Goal: Information Seeking & Learning: Learn about a topic

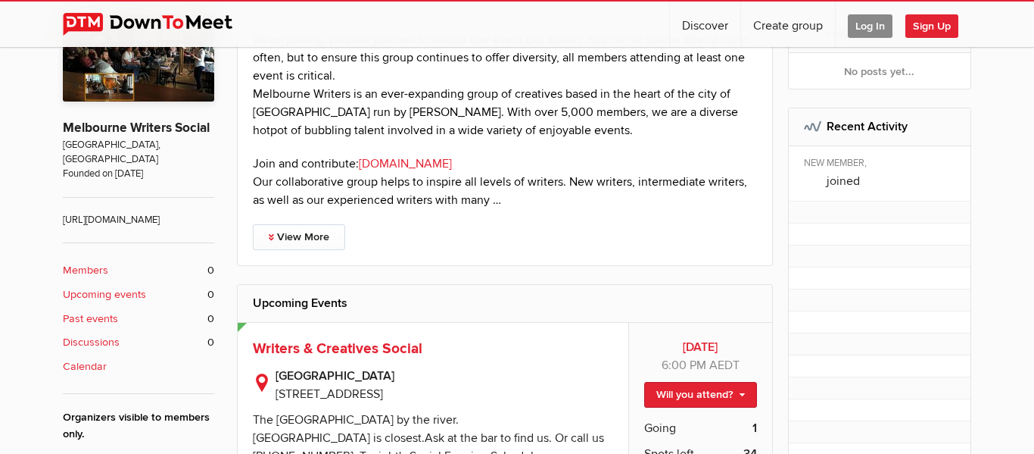
scroll to position [350, 0]
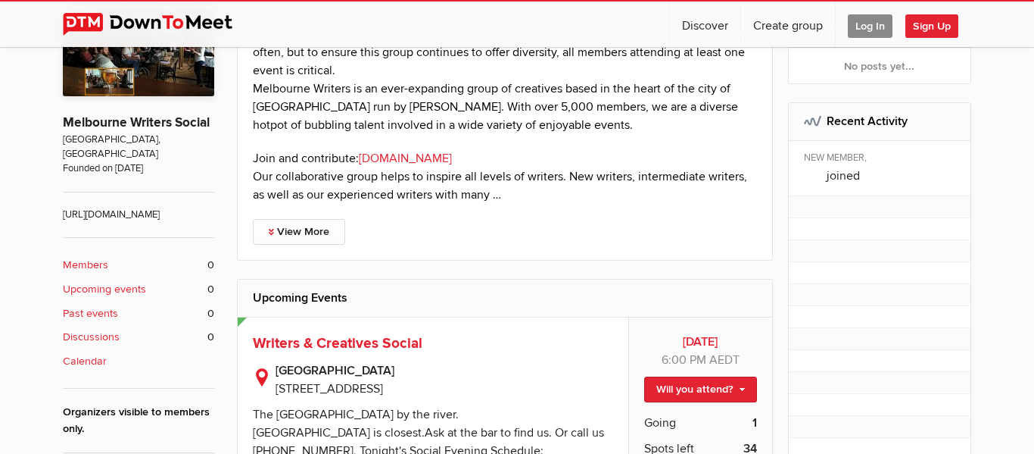
click at [336, 98] on p "When joining, prepare yourself to attend one event per month. You can of course…" at bounding box center [505, 79] width 504 height 109
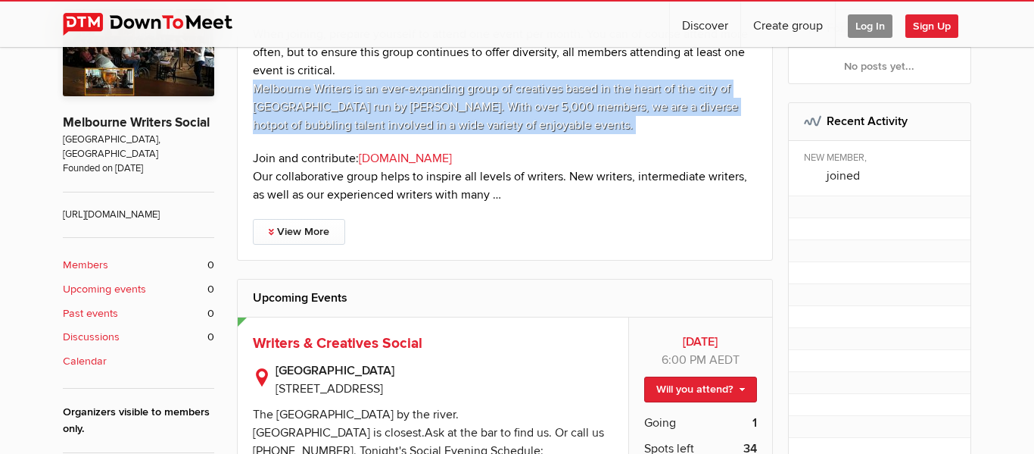
click at [270, 155] on p "Join and contribute: [DOMAIN_NAME] Our collaborative group helps to inspire all…" at bounding box center [505, 176] width 504 height 55
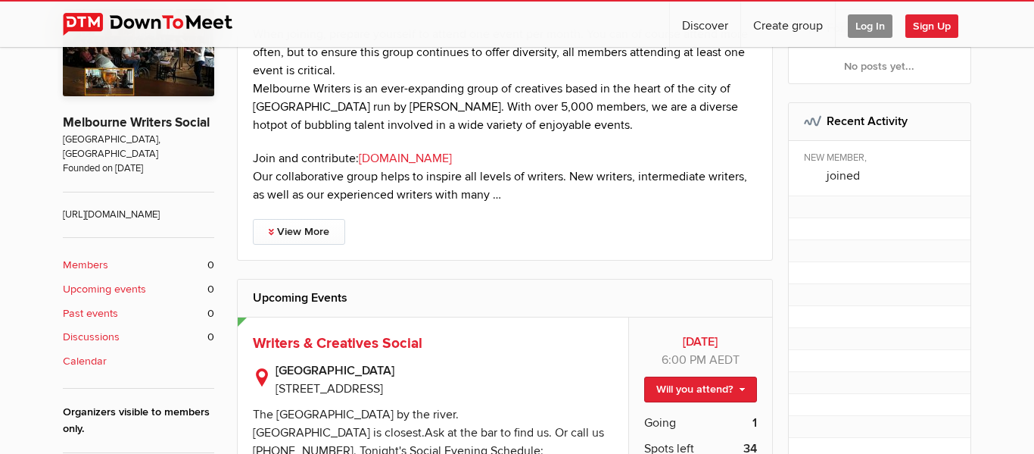
click at [270, 155] on p "Join and contribute: [DOMAIN_NAME] Our collaborative group helps to inspire all…" at bounding box center [505, 176] width 504 height 55
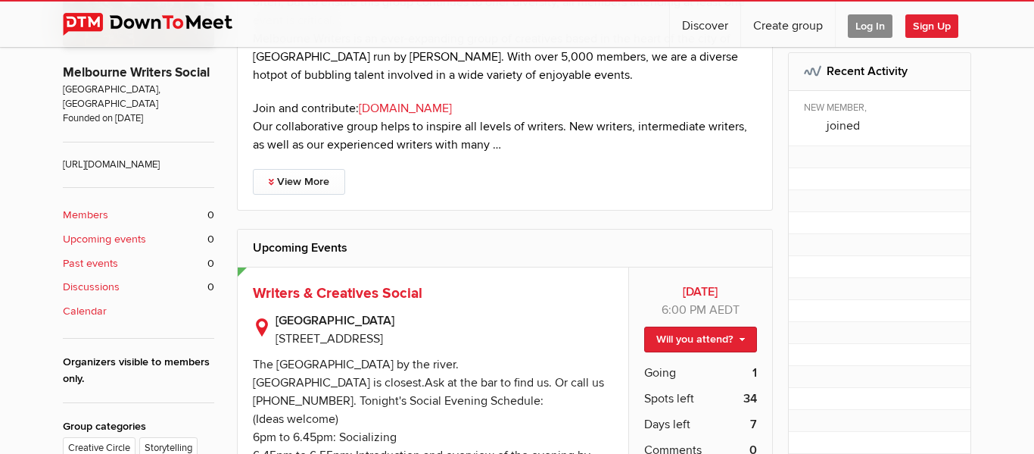
scroll to position [407, 0]
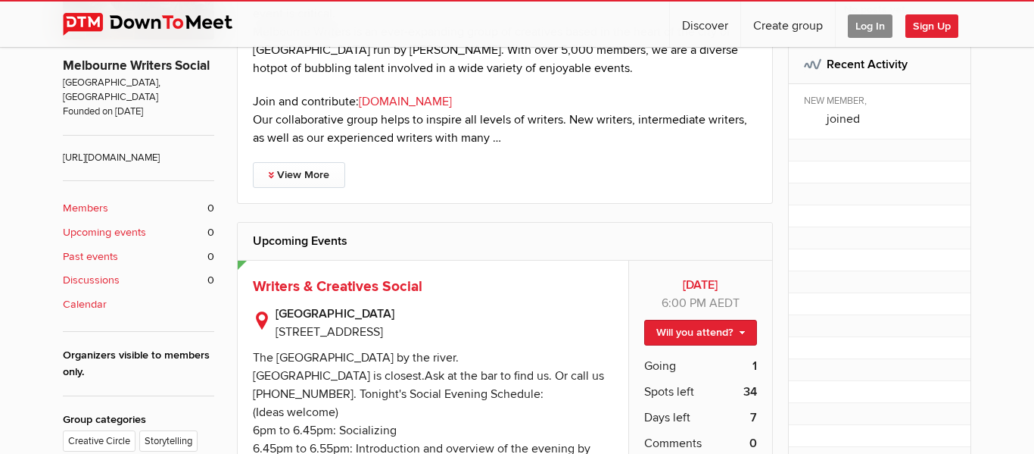
click at [270, 155] on div "When joining, prepare yourself to attend one event per month. You can of course…" at bounding box center [505, 77] width 536 height 251
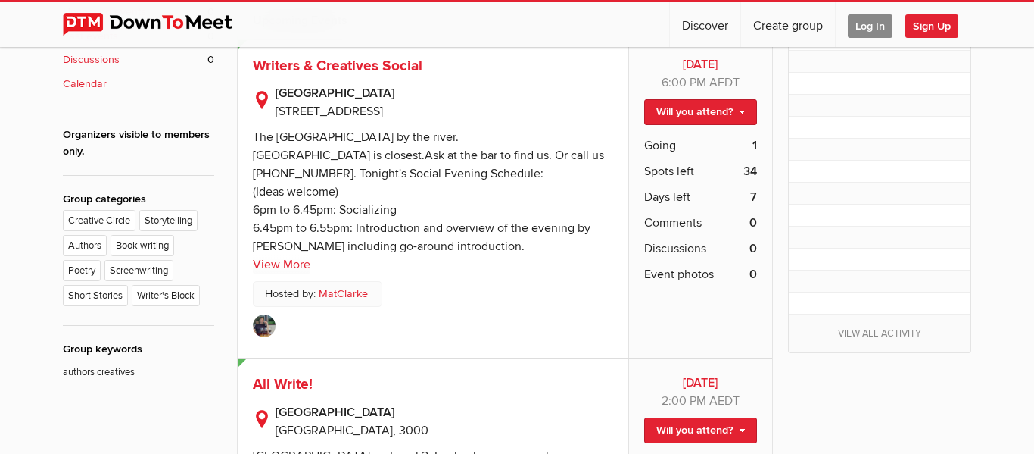
scroll to position [628, 0]
click at [429, 157] on div "The [GEOGRAPHIC_DATA] by the river. [GEOGRAPHIC_DATA] is closest.Ask at the bar…" at bounding box center [428, 191] width 351 height 124
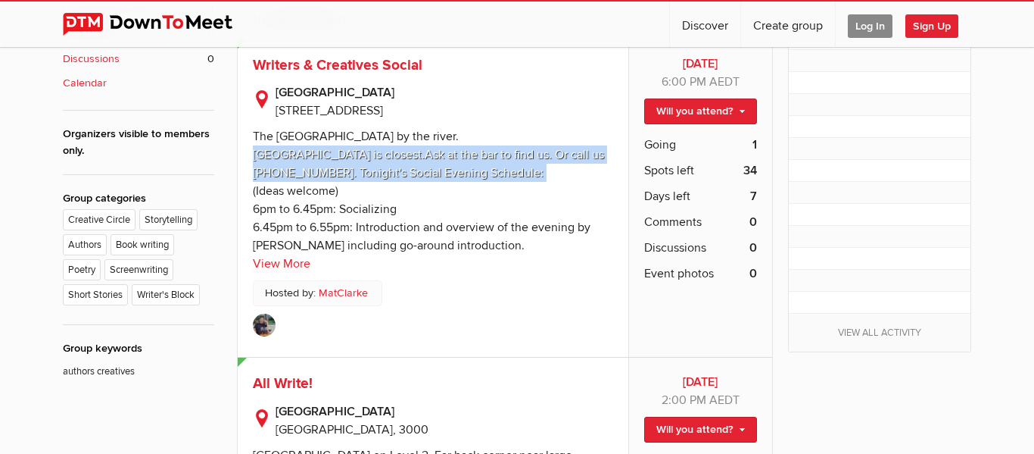
click at [429, 157] on div "The [GEOGRAPHIC_DATA] by the river. [GEOGRAPHIC_DATA] is closest.Ask at the bar…" at bounding box center [428, 191] width 351 height 124
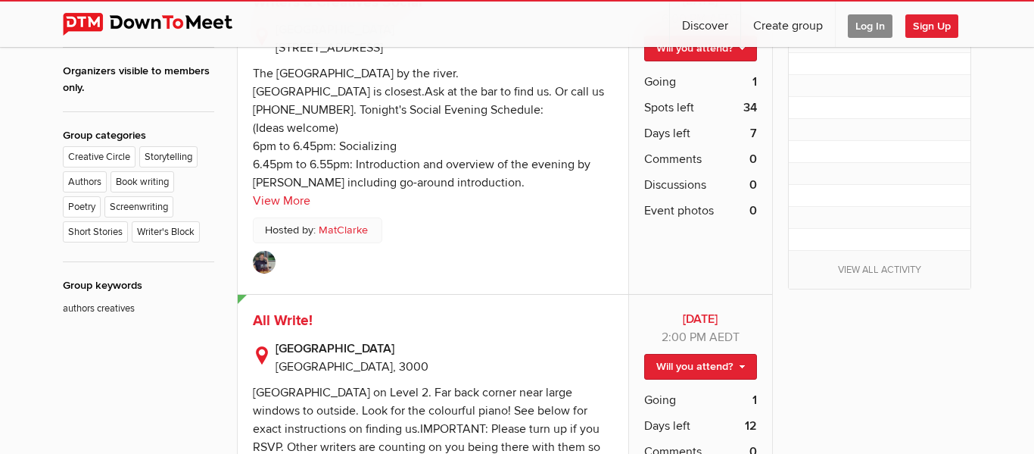
scroll to position [692, 0]
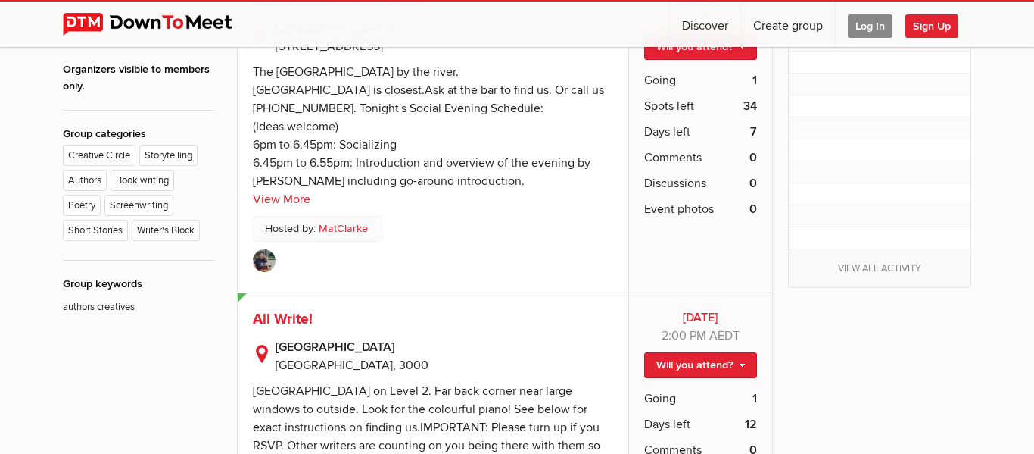
click at [405, 174] on div "The [GEOGRAPHIC_DATA] by the river. [GEOGRAPHIC_DATA] is closest.Ask at the bar…" at bounding box center [428, 126] width 351 height 124
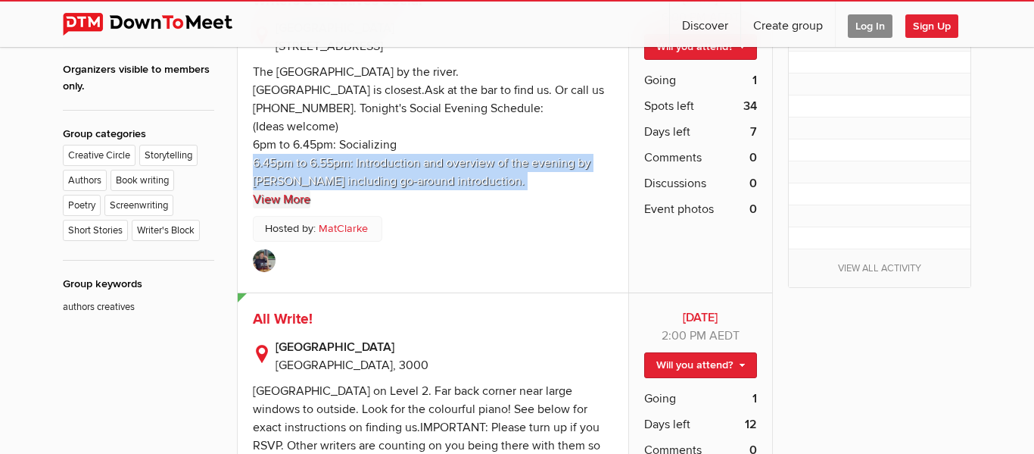
click at [278, 199] on link "View More" at bounding box center [282, 199] width 58 height 18
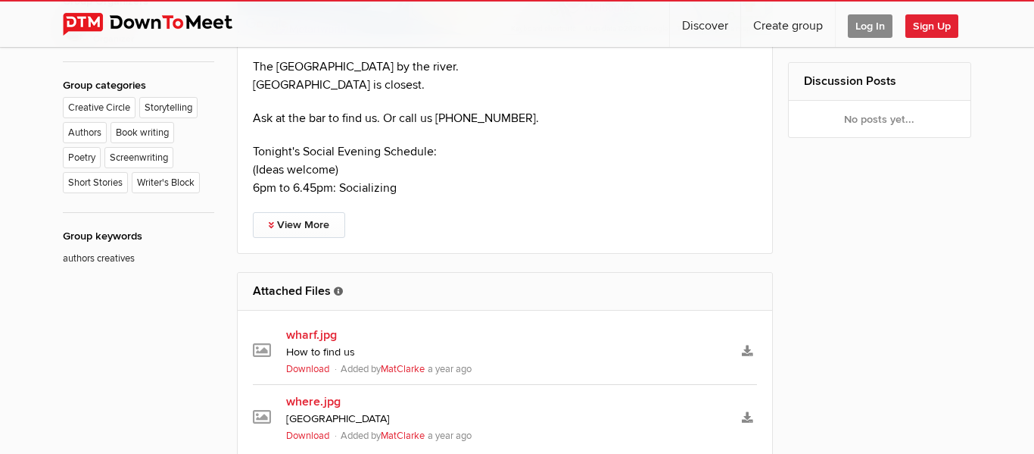
scroll to position [761, 0]
click at [285, 214] on link "View More" at bounding box center [299, 224] width 92 height 26
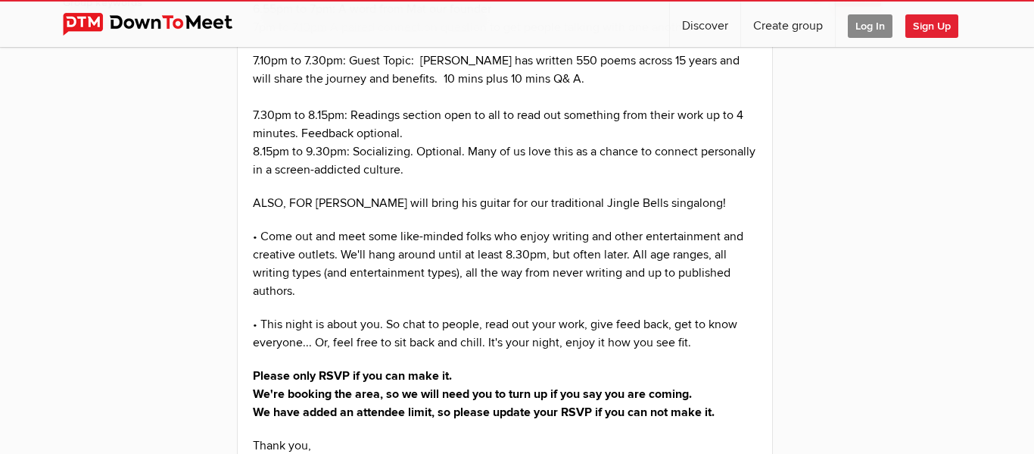
scroll to position [994, 0]
click at [432, 157] on p "7.30pm to 8.15pm: Readings section open to all to read out something from their…" at bounding box center [505, 132] width 504 height 91
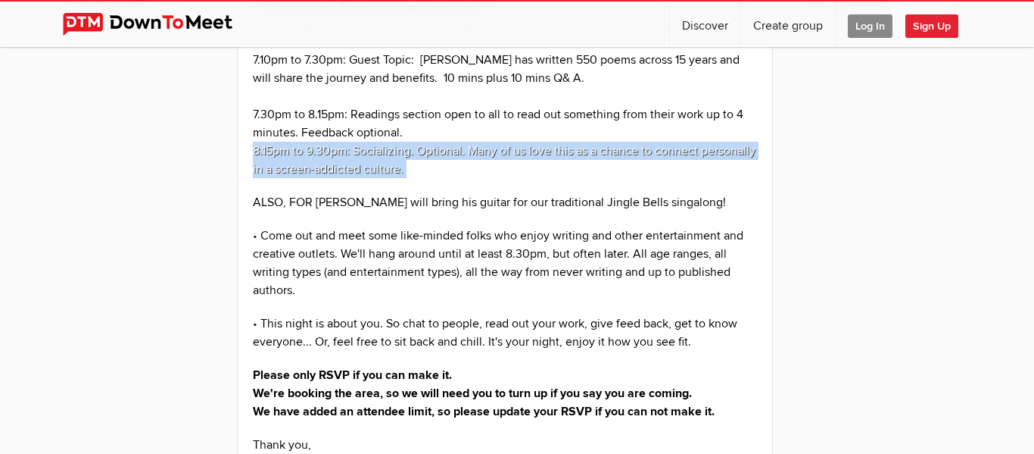
scroll to position [1009, 0]
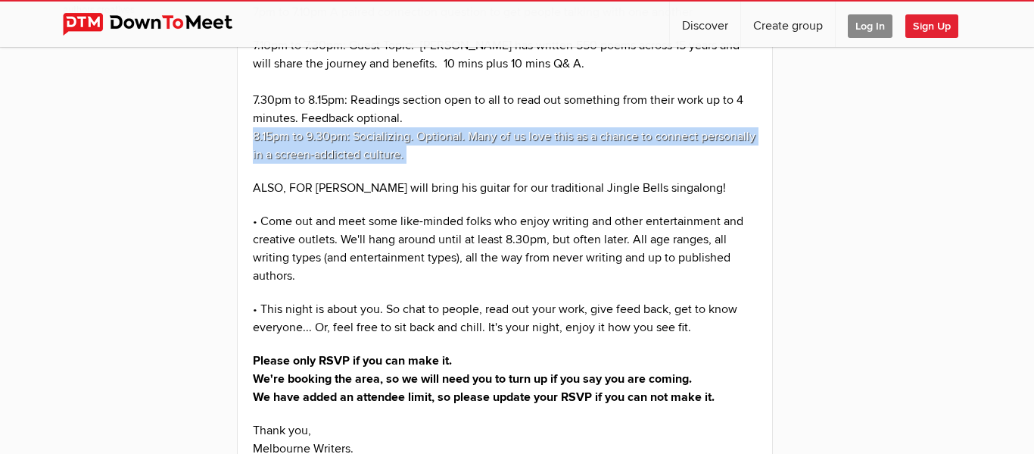
click at [432, 157] on p "7.30pm to 8.15pm: Readings section open to all to read out something from their…" at bounding box center [505, 118] width 504 height 91
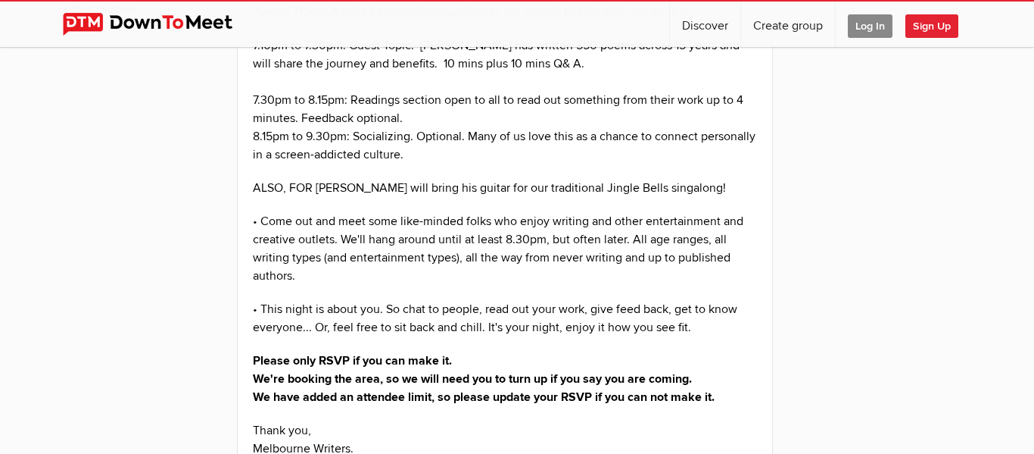
click at [432, 157] on p "7.30pm to 8.15pm: Readings section open to all to read out something from their…" at bounding box center [505, 118] width 504 height 91
click at [539, 141] on p "7.30pm to 8.15pm: Readings section open to all to read out something from their…" at bounding box center [505, 118] width 504 height 91
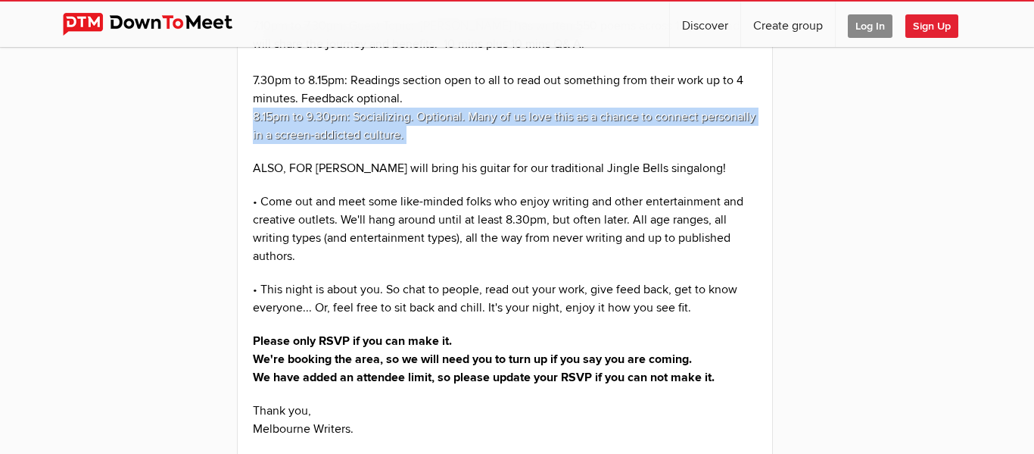
scroll to position [1030, 0]
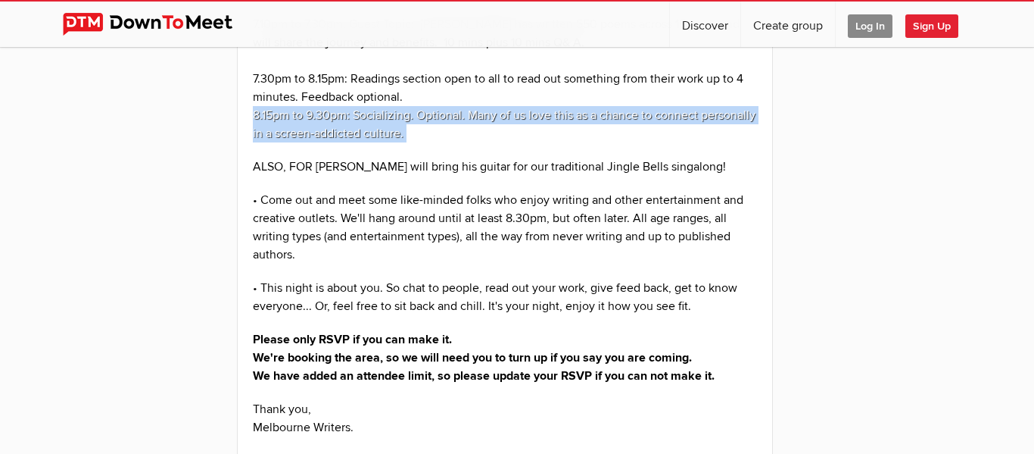
click at [539, 141] on p "7.30pm to 8.15pm: Readings section open to all to read out something from their…" at bounding box center [505, 96] width 504 height 91
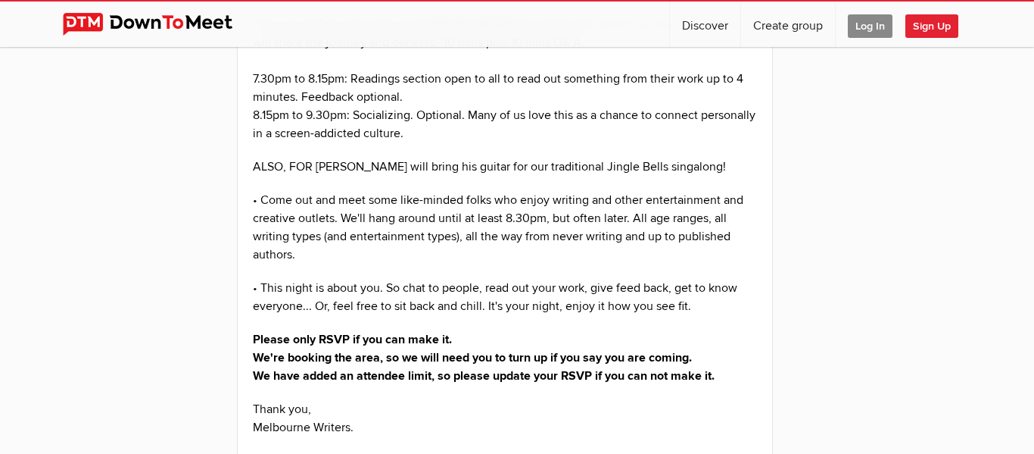
click at [539, 141] on p "7.30pm to 8.15pm: Readings section open to all to read out something from their…" at bounding box center [505, 96] width 504 height 91
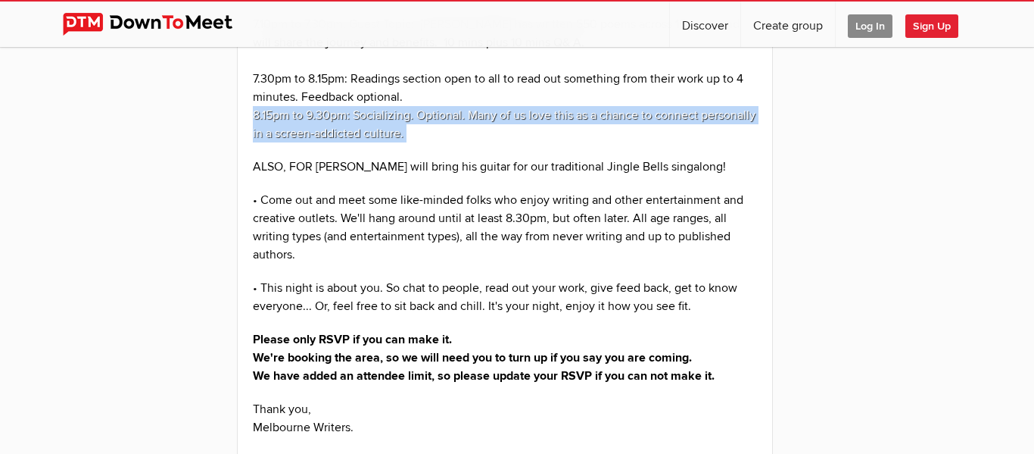
click at [539, 141] on p "7.30pm to 8.15pm: Readings section open to all to read out something from their…" at bounding box center [505, 96] width 504 height 91
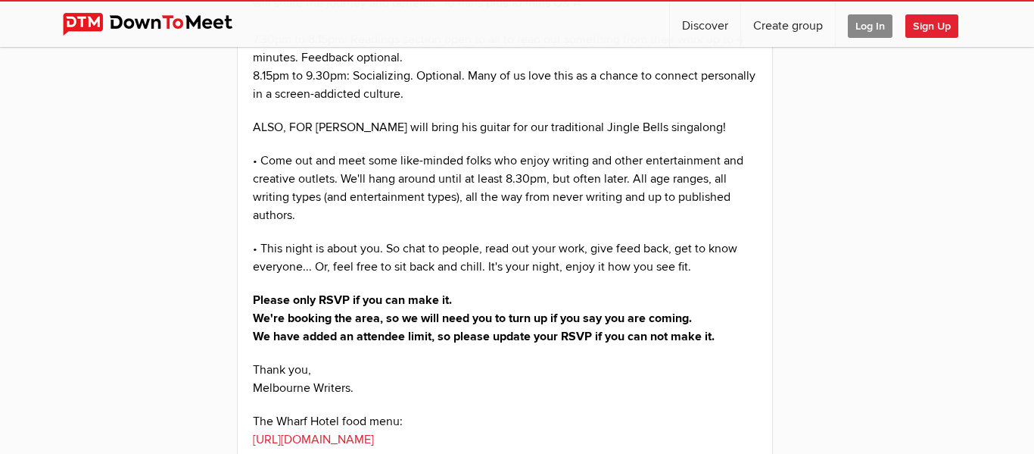
scroll to position [1073, 0]
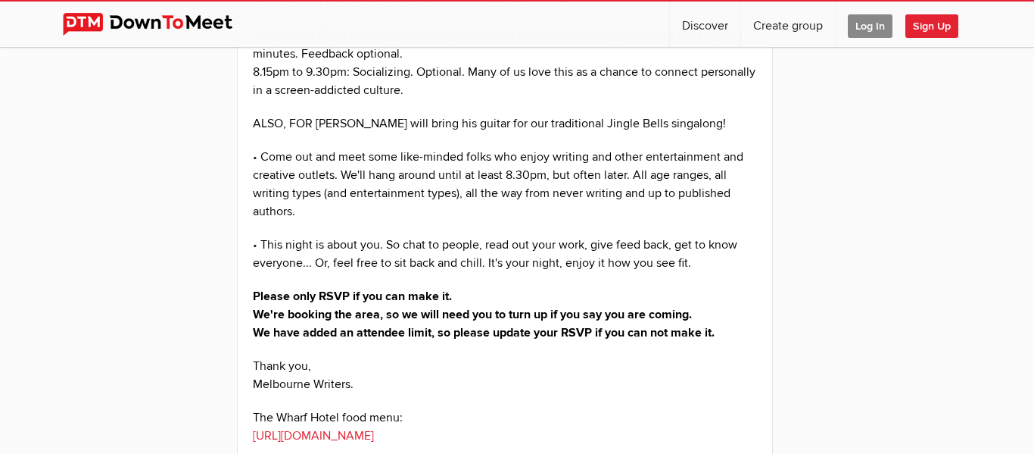
click at [539, 141] on div "The [GEOGRAPHIC_DATA] by the river. [GEOGRAPHIC_DATA] is closest. Ask at the ba…" at bounding box center [505, 166] width 504 height 842
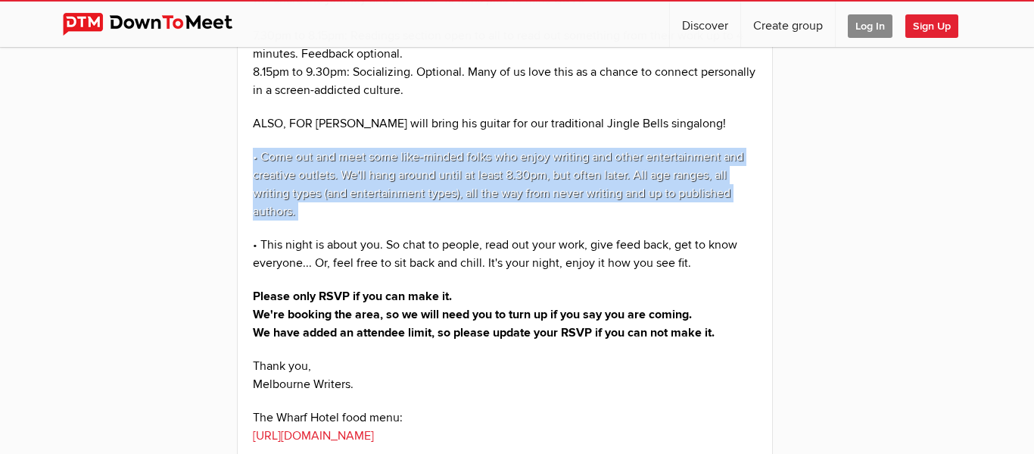
click at [425, 126] on p "ALSO, FOR [PERSON_NAME] will bring his guitar for our traditional Jingle Bells …" at bounding box center [505, 123] width 504 height 18
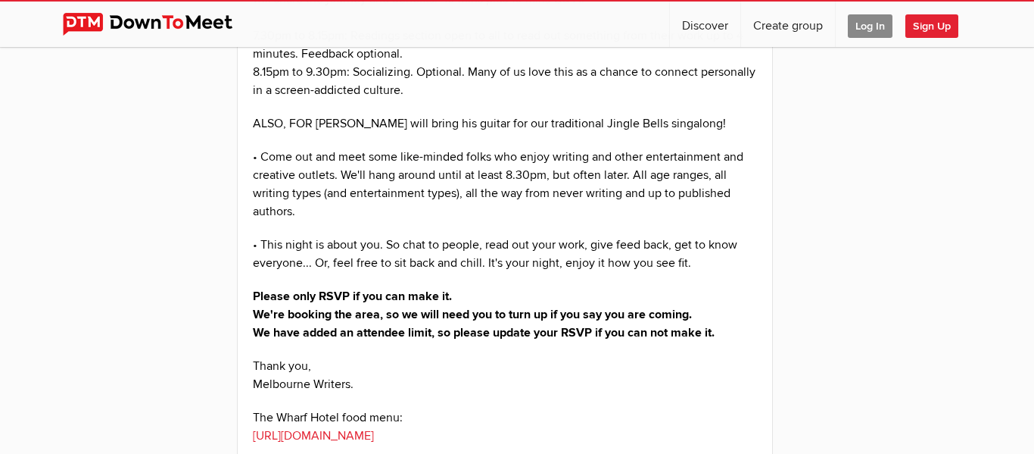
click at [425, 126] on p "ALSO, FOR [PERSON_NAME] will bring his guitar for our traditional Jingle Bells …" at bounding box center [505, 123] width 504 height 18
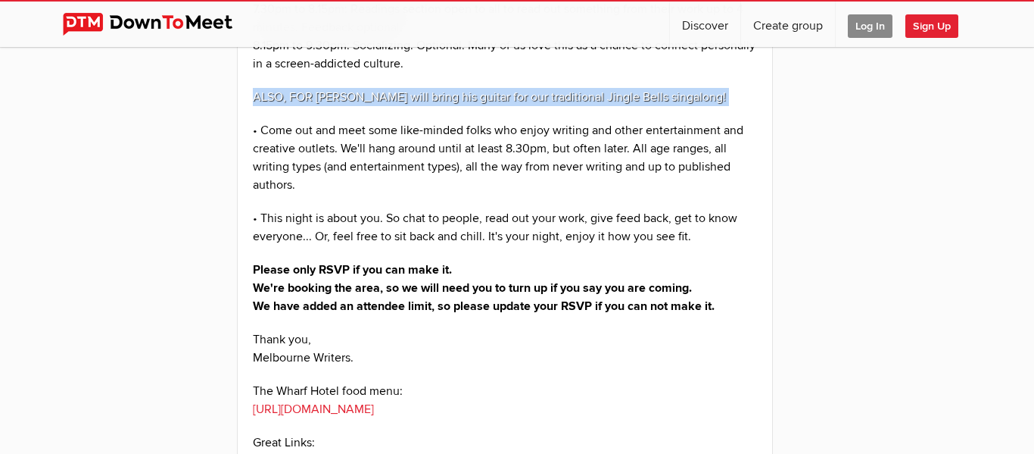
scroll to position [1105, 0]
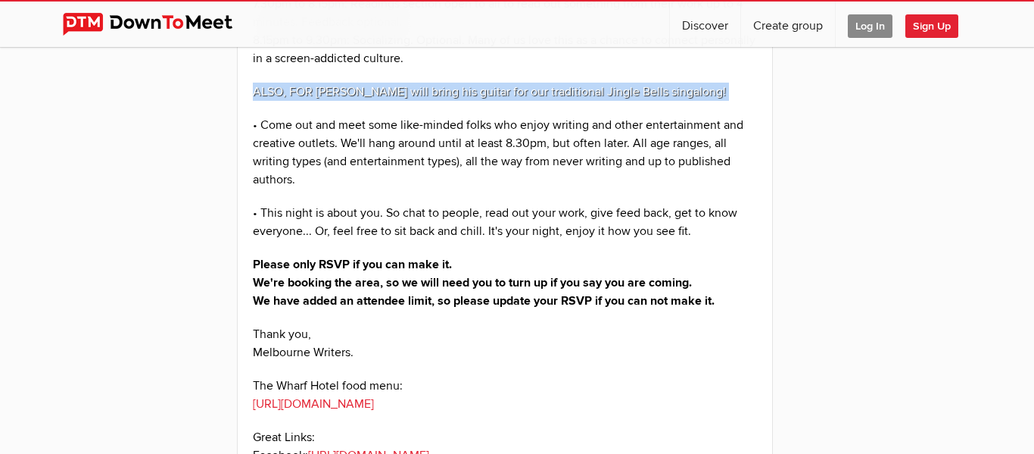
click at [425, 126] on p "• Come out and meet some like-minded folks who enjoy writing and other entertai…" at bounding box center [505, 152] width 504 height 73
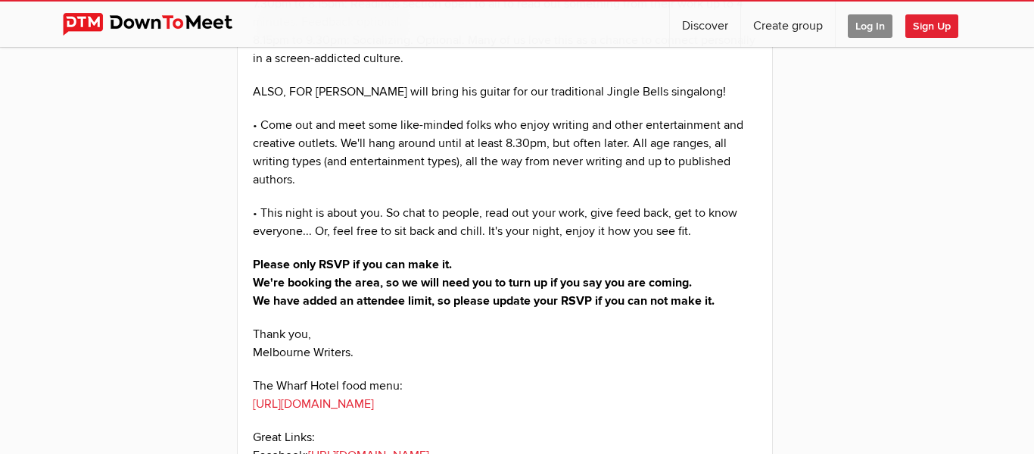
click at [425, 126] on p "• Come out and meet some like-minded folks who enjoy writing and other entertai…" at bounding box center [505, 152] width 504 height 73
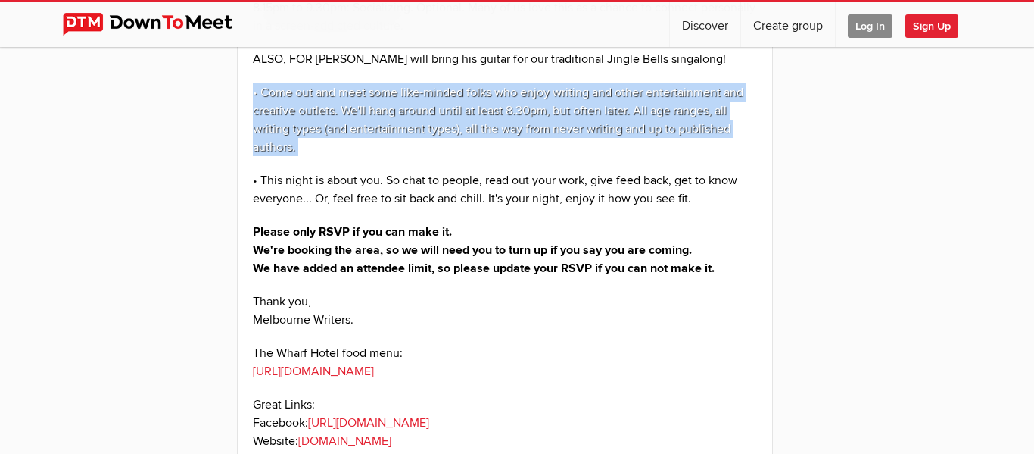
scroll to position [1140, 0]
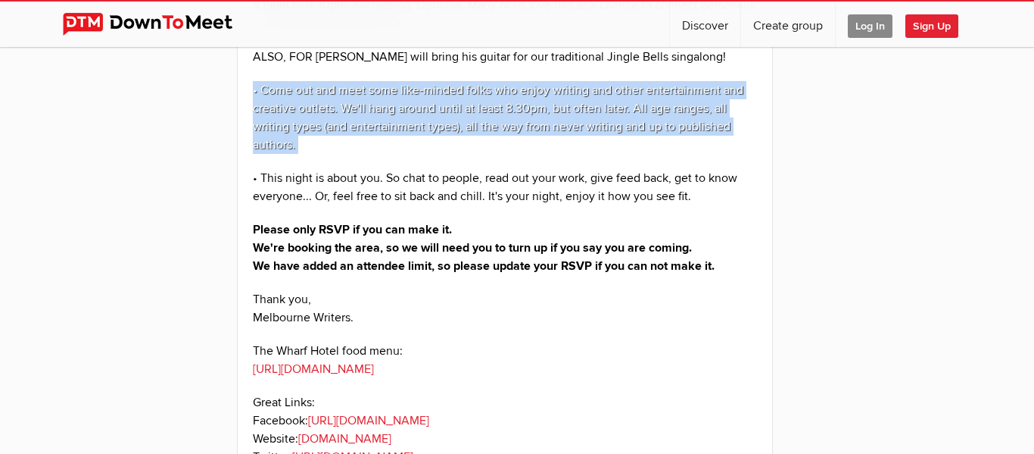
click at [425, 126] on p "• Come out and meet some like-minded folks who enjoy writing and other entertai…" at bounding box center [505, 117] width 504 height 73
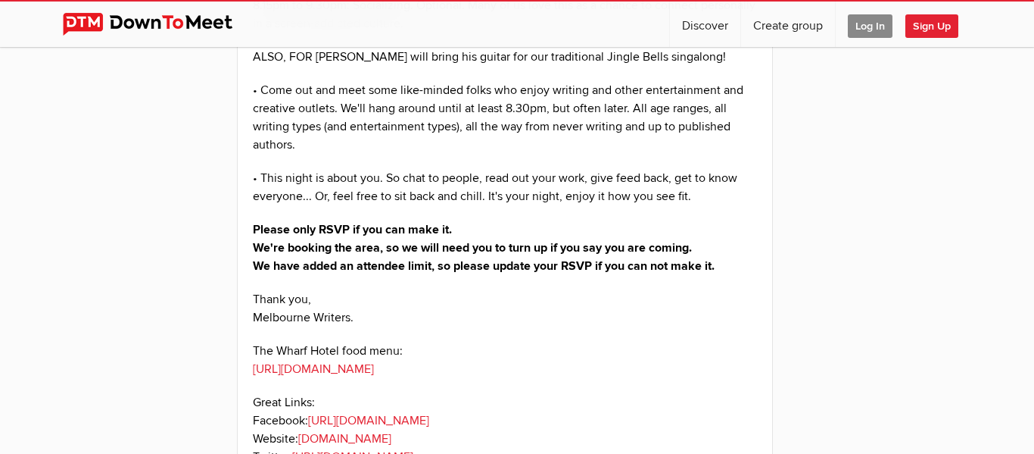
click at [425, 126] on p "• Come out and meet some like-minded folks who enjoy writing and other entertai…" at bounding box center [505, 117] width 504 height 73
click at [587, 89] on p "• Come out and meet some like-minded folks who enjoy writing and other entertai…" at bounding box center [505, 117] width 504 height 73
click at [363, 105] on p "• Come out and meet some like-minded folks who enjoy writing and other entertai…" at bounding box center [505, 117] width 504 height 73
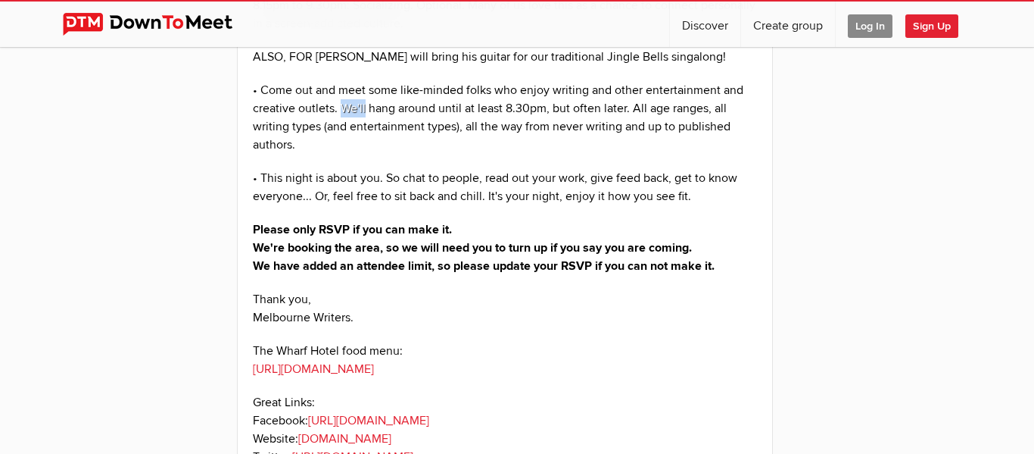
click at [363, 105] on p "• Come out and meet some like-minded folks who enjoy writing and other entertai…" at bounding box center [505, 117] width 504 height 73
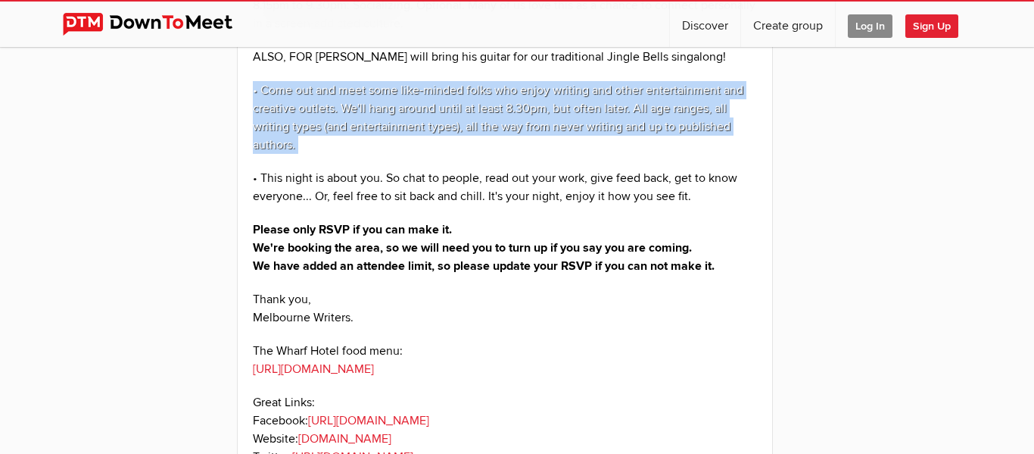
click at [363, 105] on p "• Come out and meet some like-minded folks who enjoy writing and other entertai…" at bounding box center [505, 117] width 504 height 73
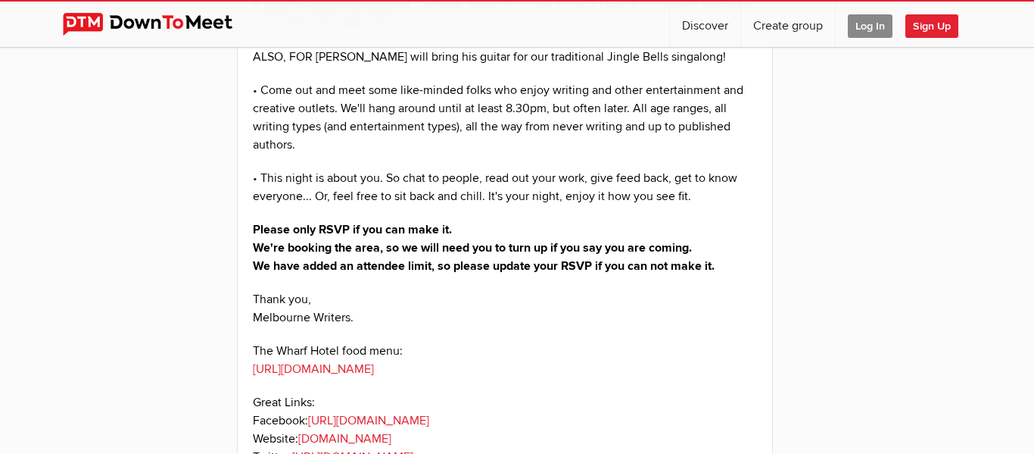
click at [363, 105] on p "• Come out and meet some like-minded folks who enjoy writing and other entertai…" at bounding box center [505, 117] width 504 height 73
click at [579, 109] on p "• Come out and meet some like-minded folks who enjoy writing and other entertai…" at bounding box center [505, 117] width 504 height 73
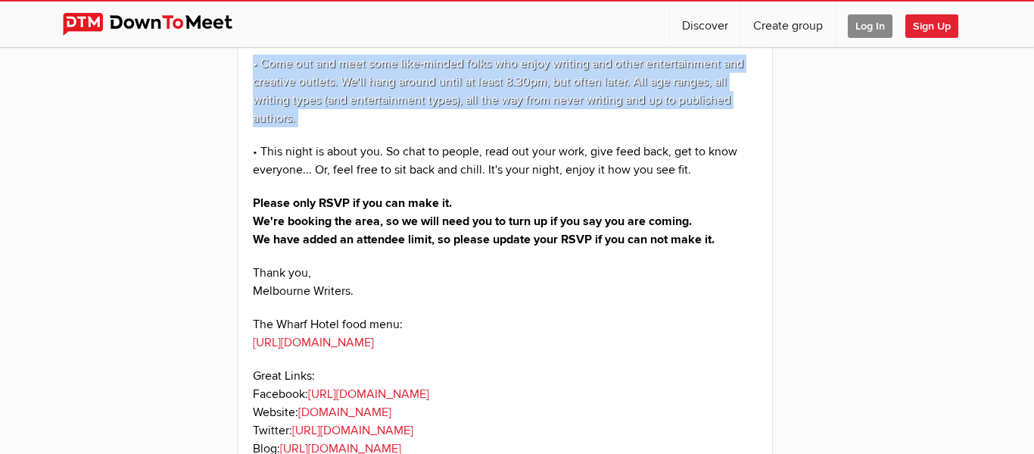
scroll to position [1168, 0]
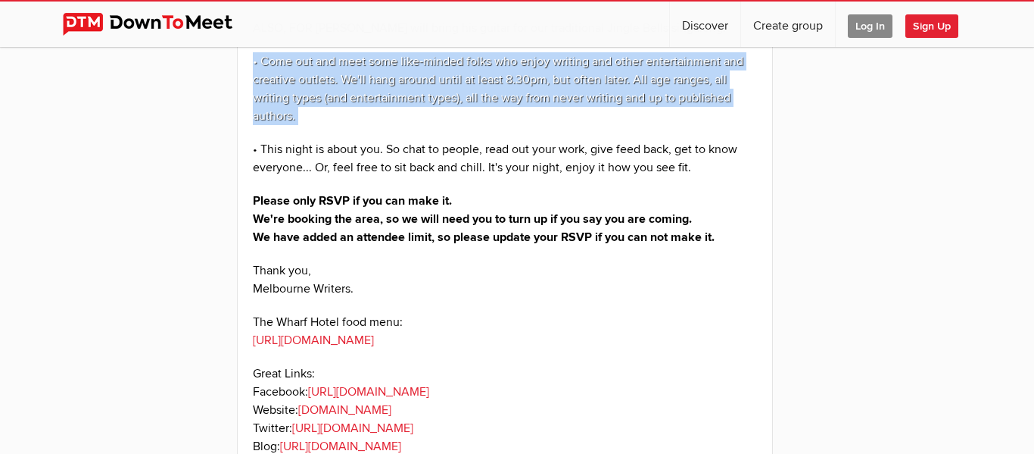
click at [579, 109] on p "• Come out and meet some like-minded folks who enjoy writing and other entertai…" at bounding box center [505, 88] width 504 height 73
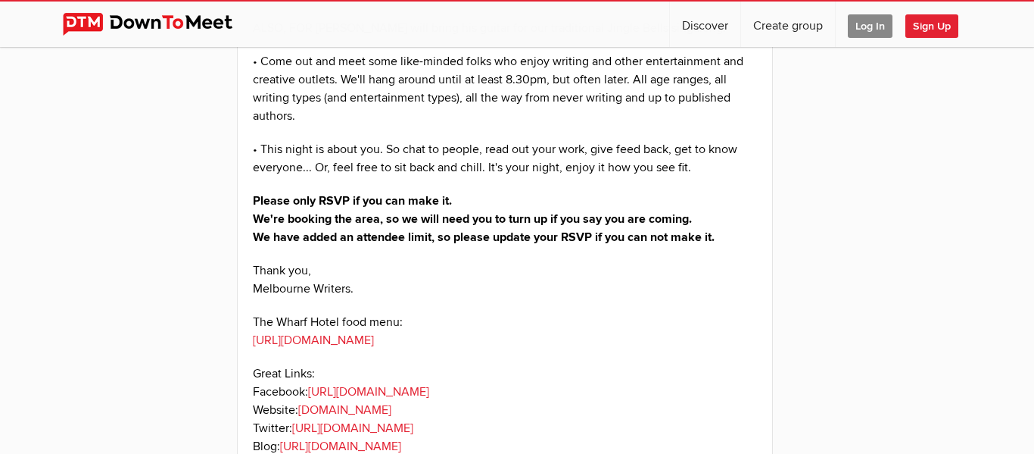
click at [579, 109] on p "• Come out and meet some like-minded folks who enjoy writing and other entertai…" at bounding box center [505, 88] width 504 height 73
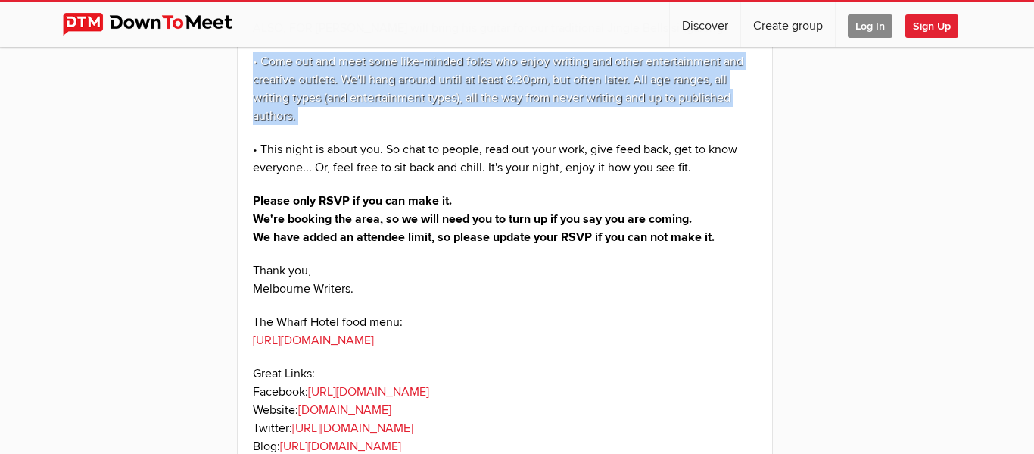
click at [579, 109] on p "• Come out and meet some like-minded folks who enjoy writing and other entertai…" at bounding box center [505, 88] width 504 height 73
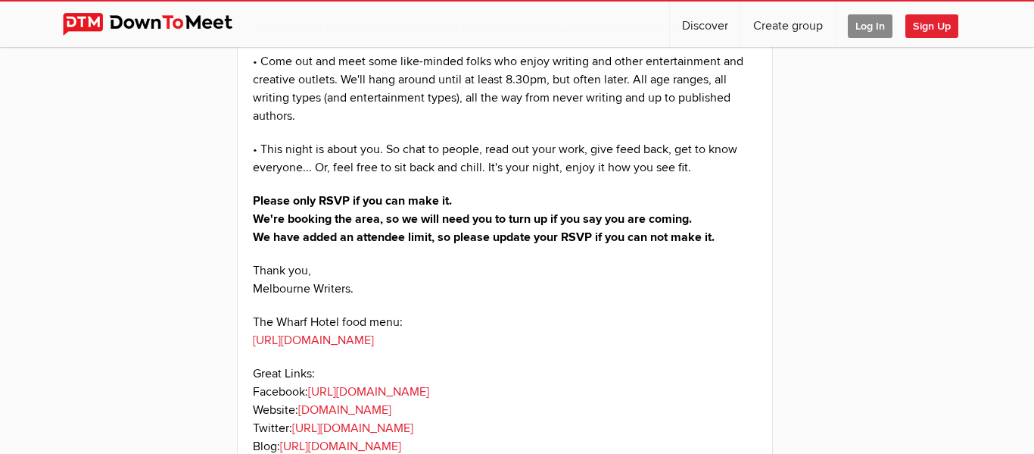
click at [579, 109] on p "• Come out and meet some like-minded folks who enjoy writing and other entertai…" at bounding box center [505, 88] width 504 height 73
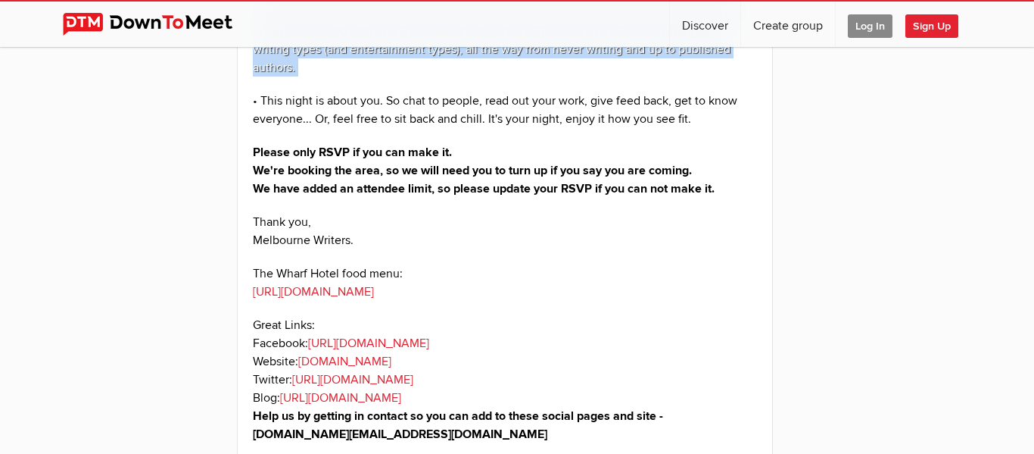
click at [579, 109] on p "• This night is about you. So chat to people, read out your work, give feed bac…" at bounding box center [505, 110] width 504 height 36
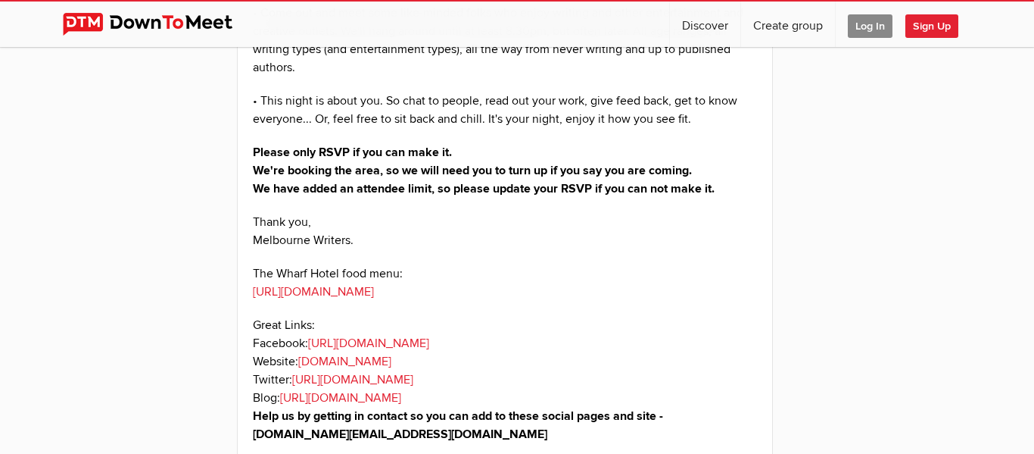
click at [579, 109] on p "• This night is about you. So chat to people, read out your work, give feed bac…" at bounding box center [505, 110] width 504 height 36
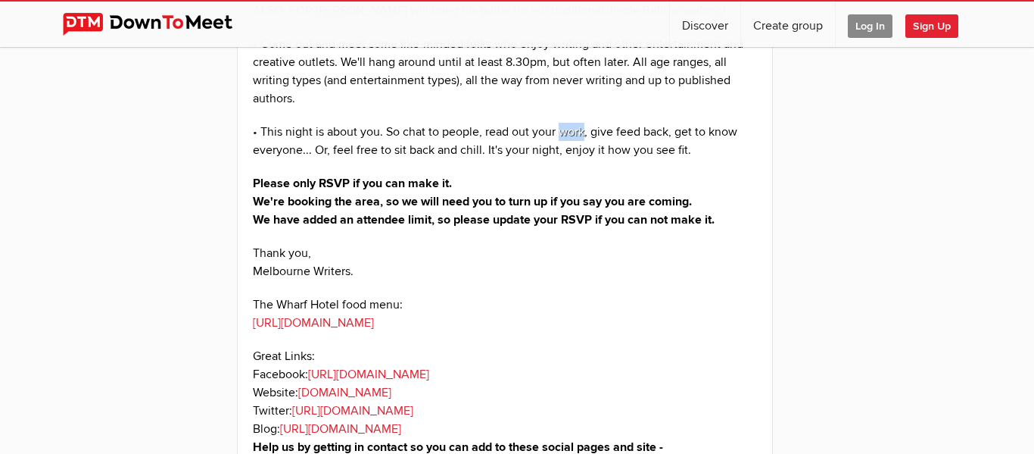
scroll to position [1183, 0]
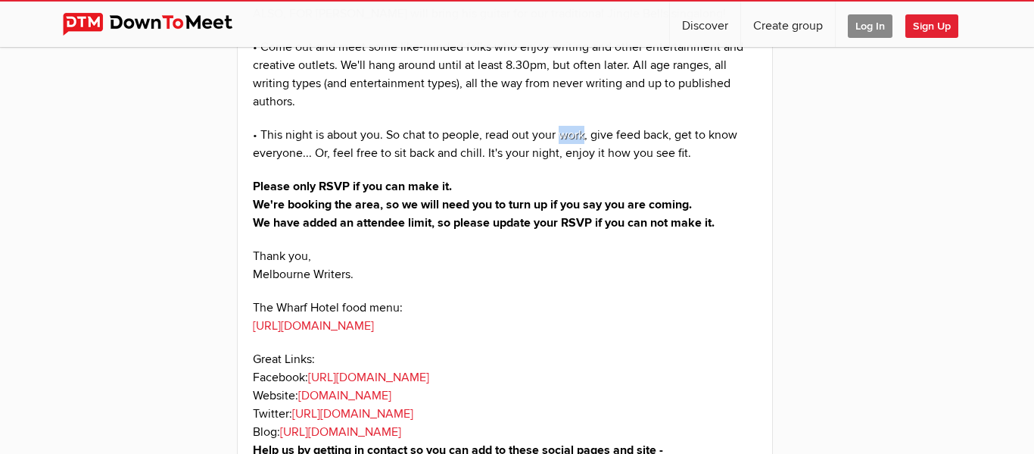
click at [583, 90] on p "• Come out and meet some like-minded folks who enjoy writing and other entertai…" at bounding box center [505, 74] width 504 height 73
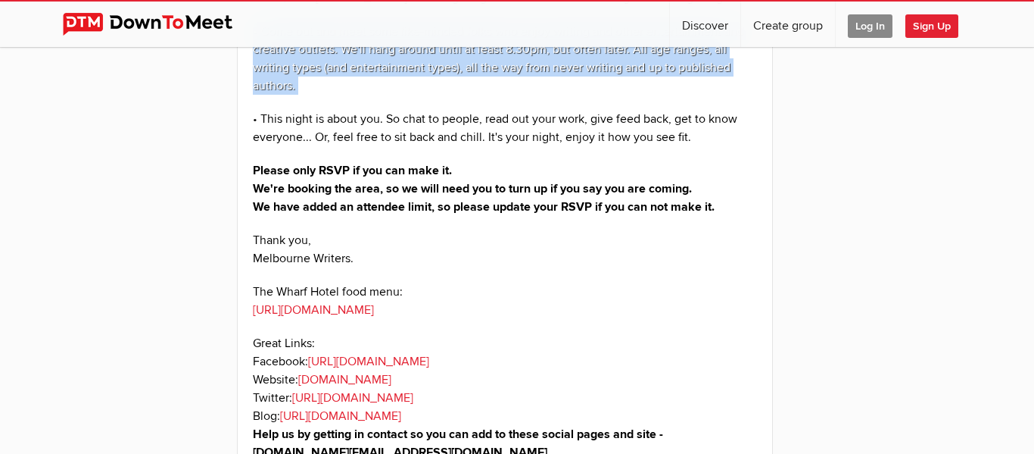
scroll to position [1207, 0]
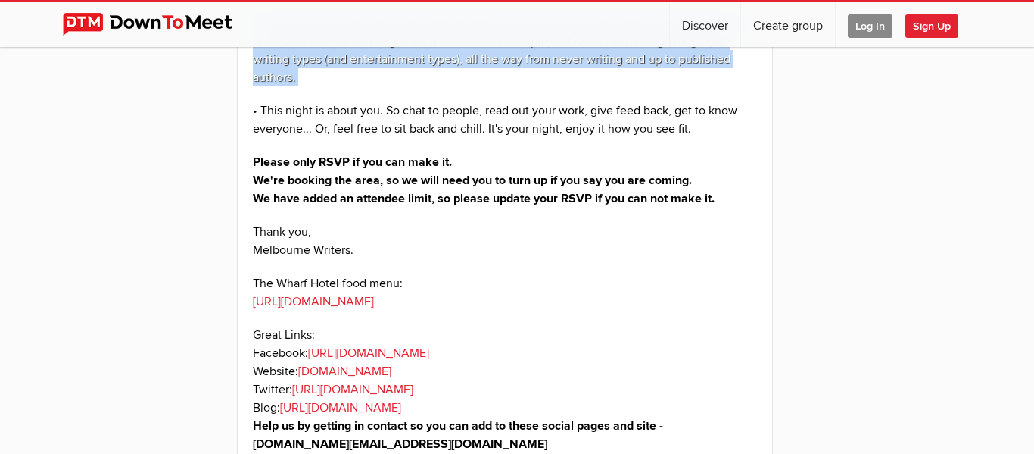
click at [583, 90] on div "The [GEOGRAPHIC_DATA] by the river. [GEOGRAPHIC_DATA] is closest. Ask at the ba…" at bounding box center [505, 32] width 504 height 842
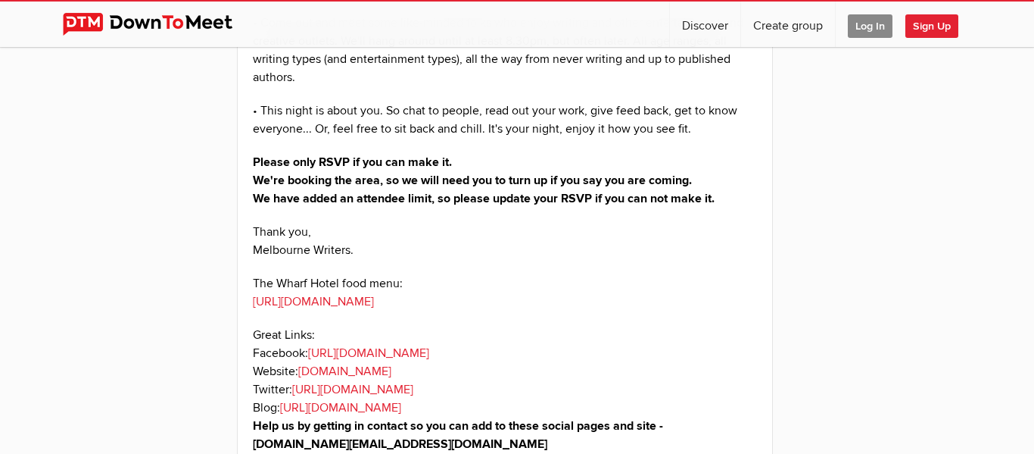
click at [583, 90] on div "The [GEOGRAPHIC_DATA] by the river. [GEOGRAPHIC_DATA] is closest. Ask at the ba…" at bounding box center [505, 32] width 504 height 842
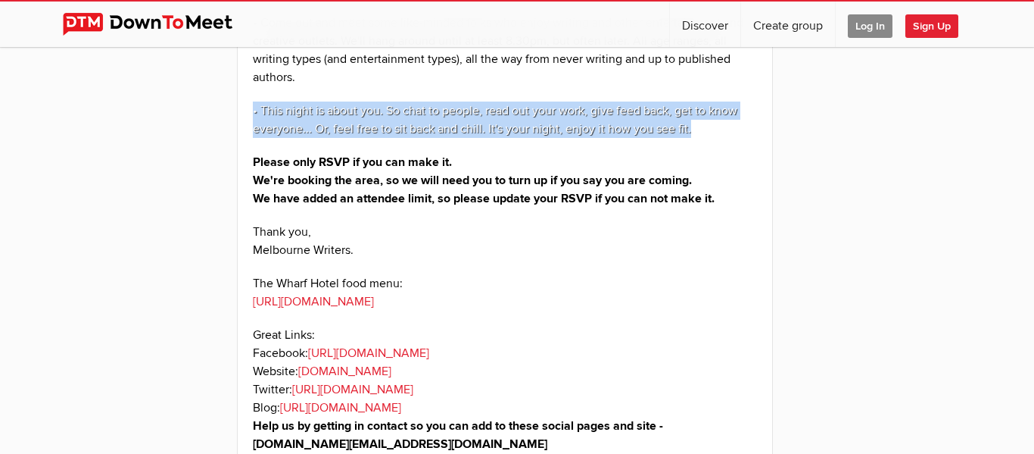
click at [452, 108] on p "• This night is about you. So chat to people, read out your work, give feed bac…" at bounding box center [505, 119] width 504 height 36
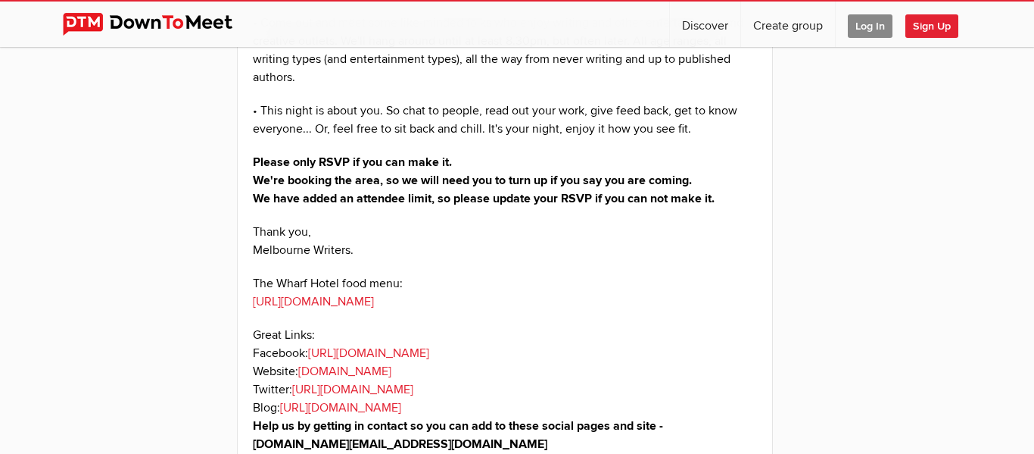
click at [452, 108] on p "• This night is about you. So chat to people, read out your work, give feed bac…" at bounding box center [505, 119] width 504 height 36
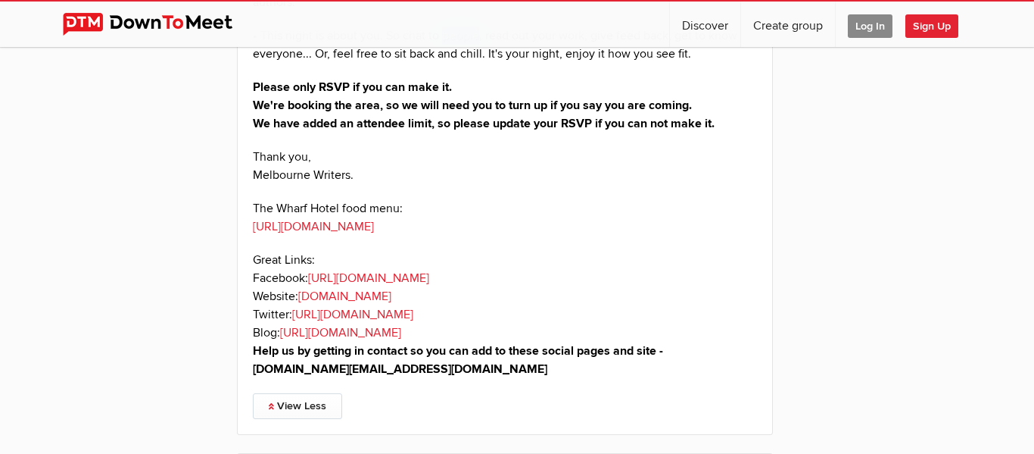
scroll to position [1283, 0]
click at [452, 108] on strong "We're booking the area, so we will need you to turn up if you say you are comin…" at bounding box center [472, 104] width 439 height 15
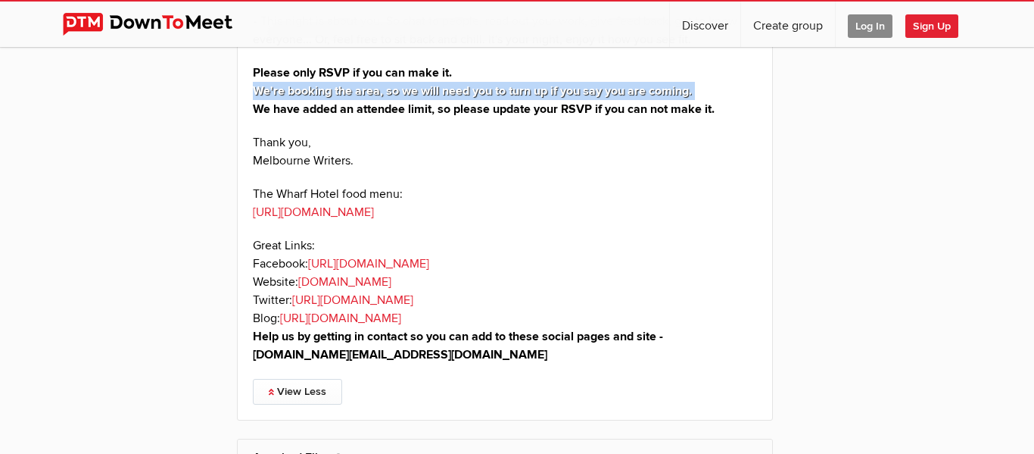
scroll to position [1298, 0]
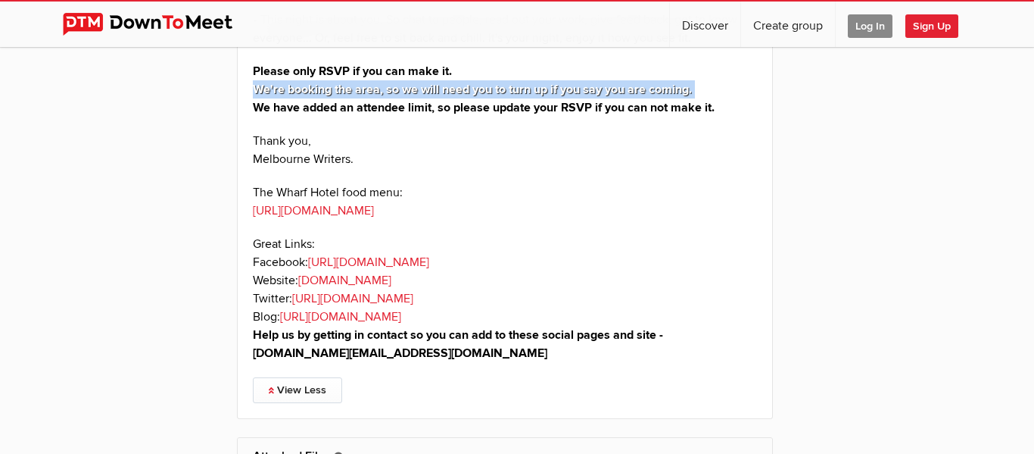
click at [452, 108] on strong "We have added an attendee limit, so please update your RSVP if you can not make…" at bounding box center [484, 107] width 462 height 15
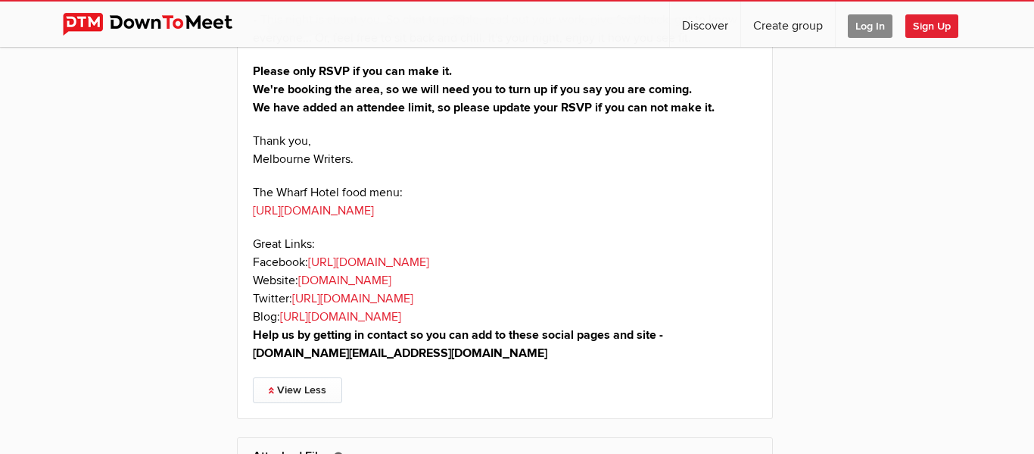
click at [452, 108] on strong "We have added an attendee limit, so please update your RSVP if you can not make…" at bounding box center [484, 107] width 462 height 15
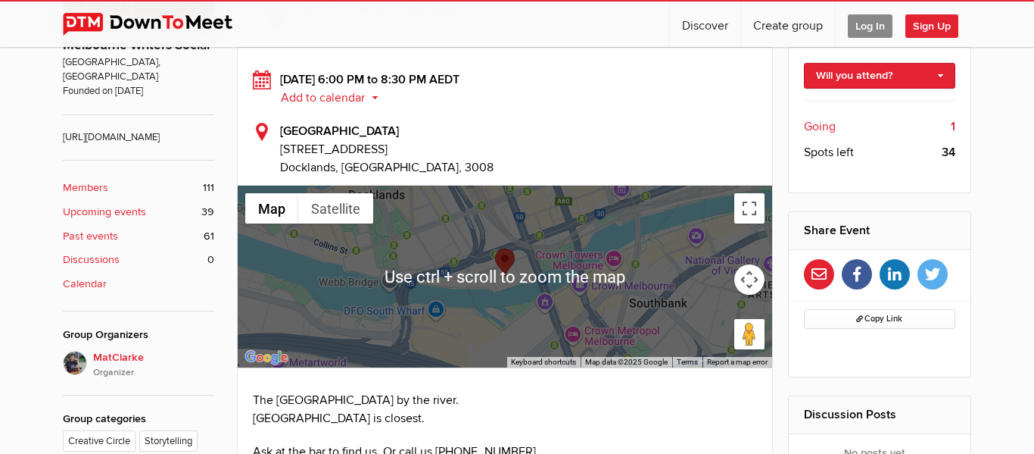
scroll to position [426, 0]
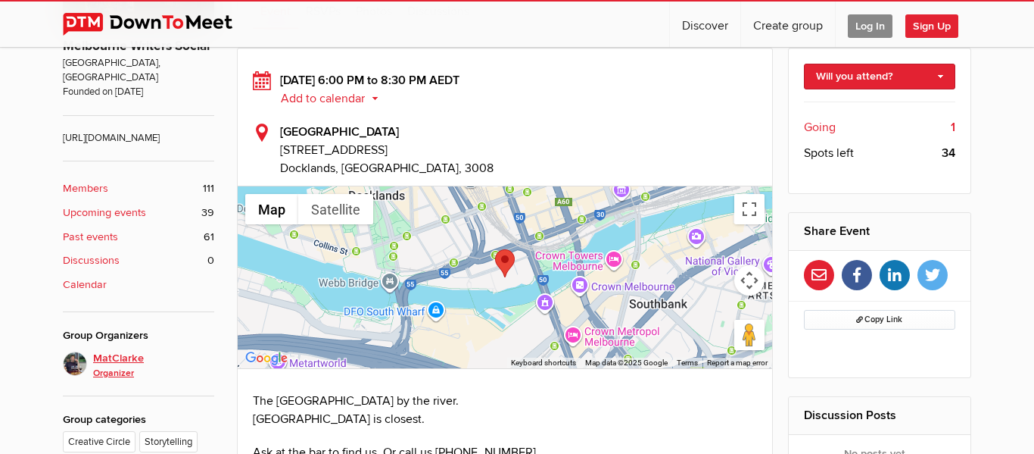
click at [73, 366] on img at bounding box center [75, 363] width 24 height 24
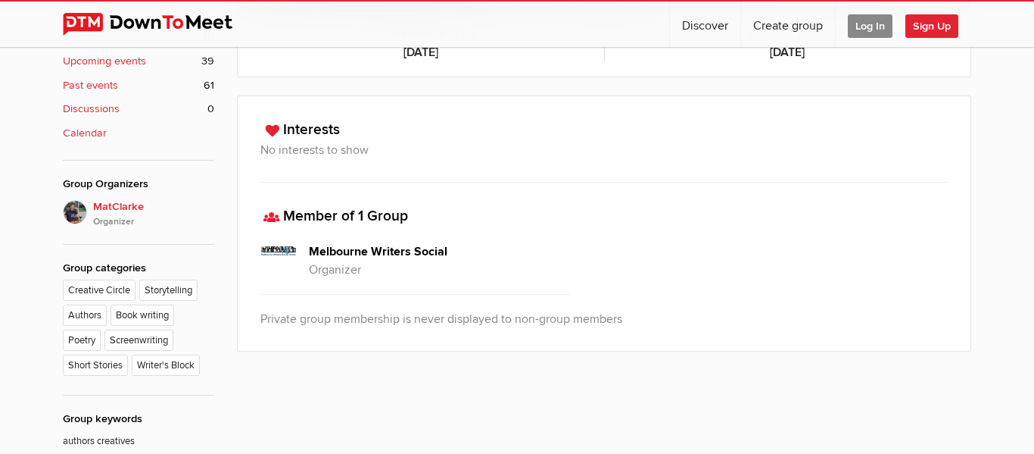
scroll to position [596, 0]
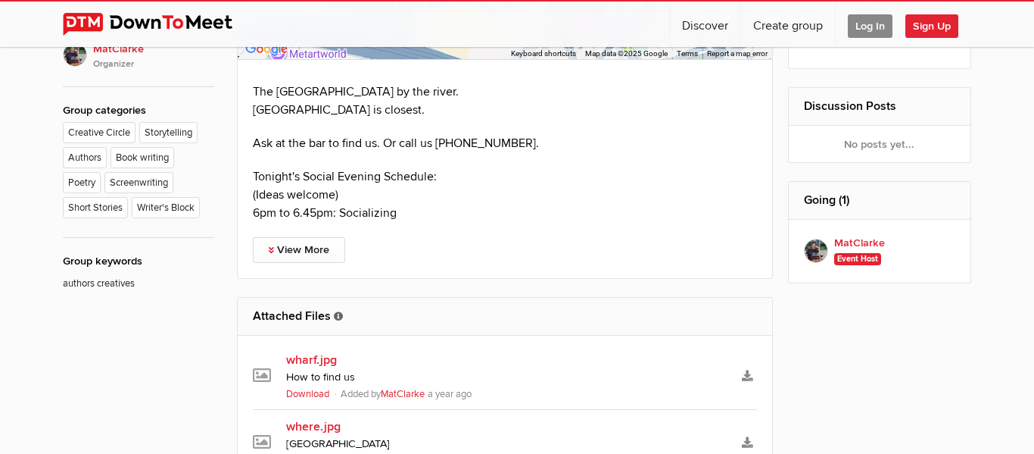
scroll to position [734, 0]
click at [312, 242] on link "View More" at bounding box center [299, 252] width 92 height 26
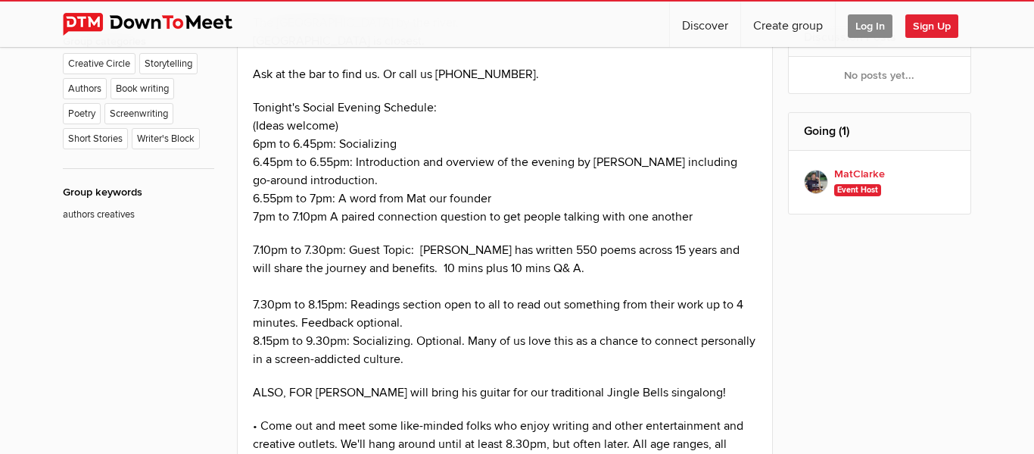
scroll to position [806, 0]
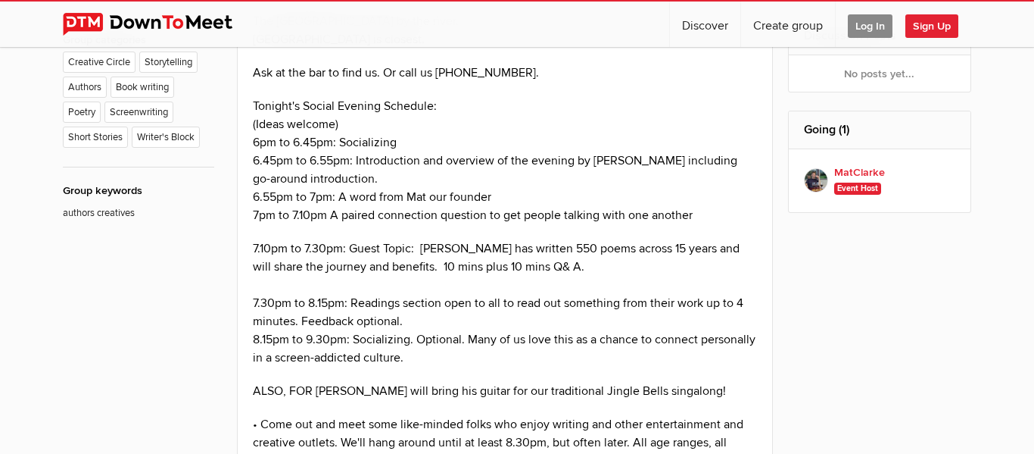
click at [550, 243] on div "7.10pm to 7.30pm: Guest Topic: [PERSON_NAME] has written 550 poems across 15 ye…" at bounding box center [505, 257] width 504 height 36
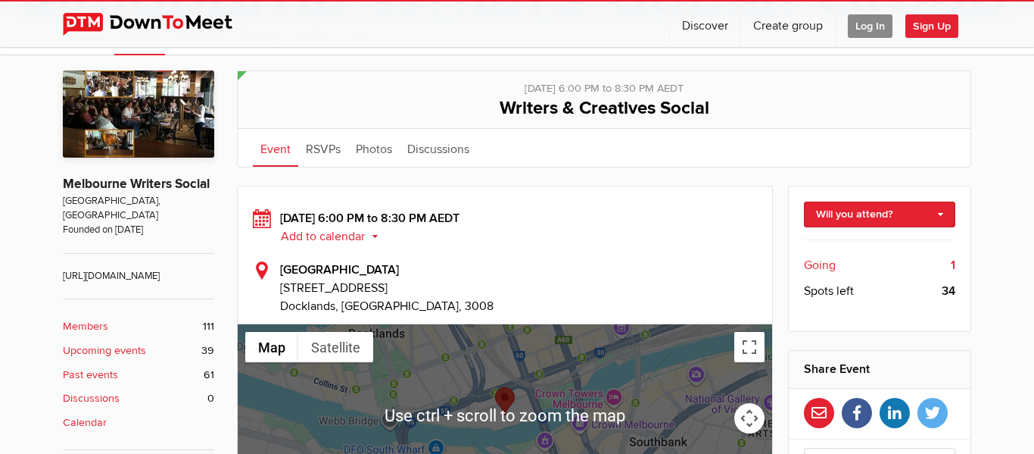
scroll to position [270, 0]
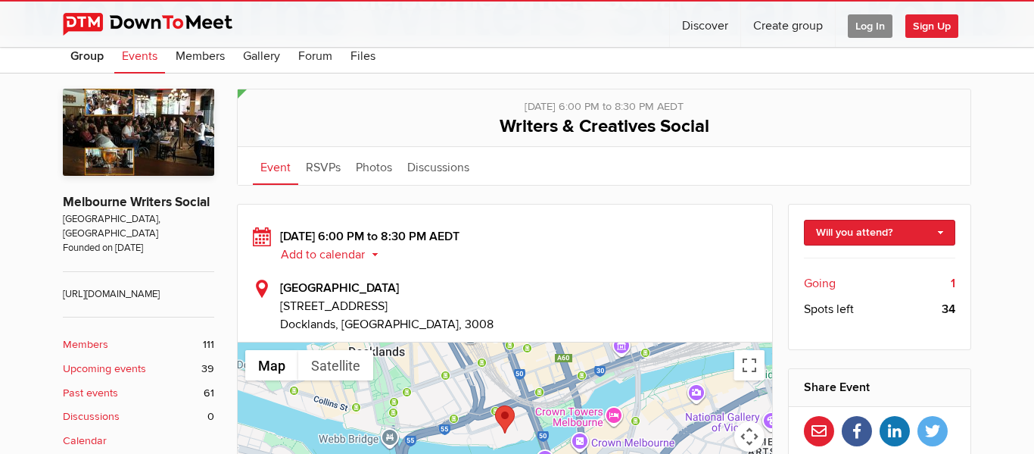
click at [83, 373] on b "Upcoming events" at bounding box center [104, 368] width 83 height 17
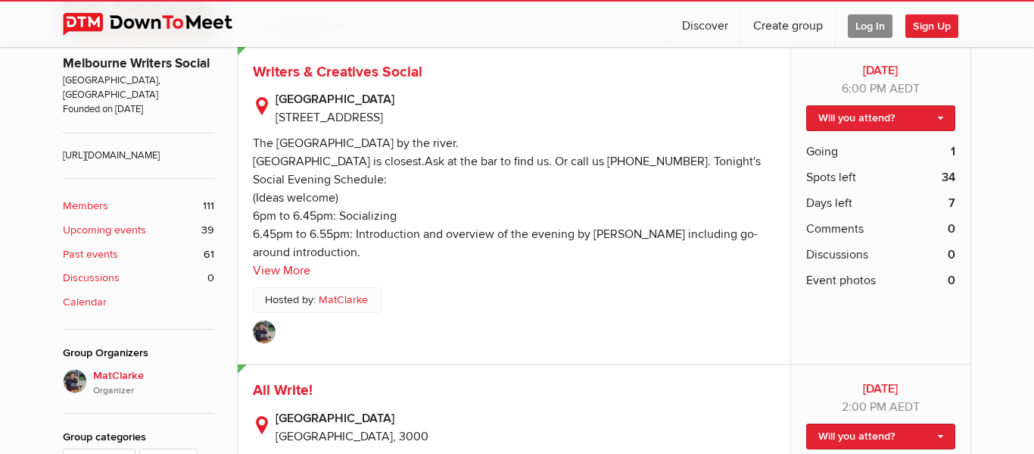
scroll to position [412, 0]
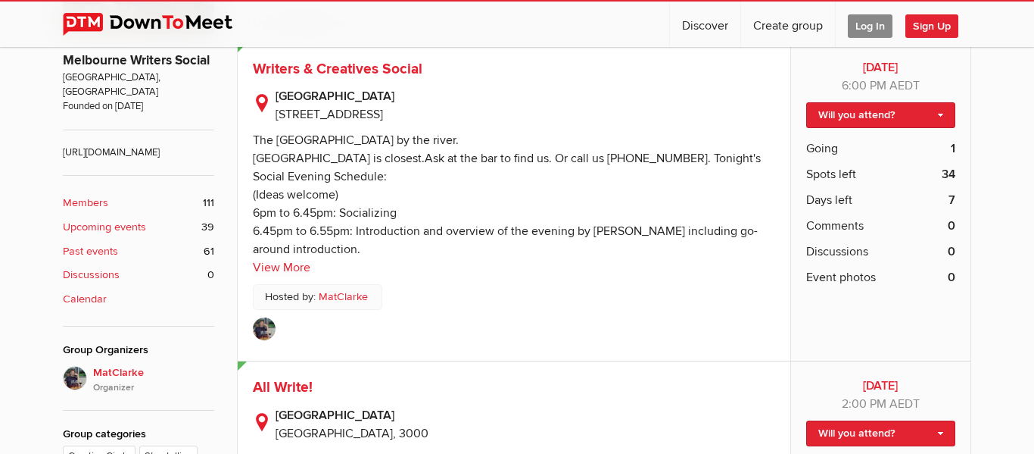
click at [84, 250] on b "Past events" at bounding box center [90, 251] width 55 height 17
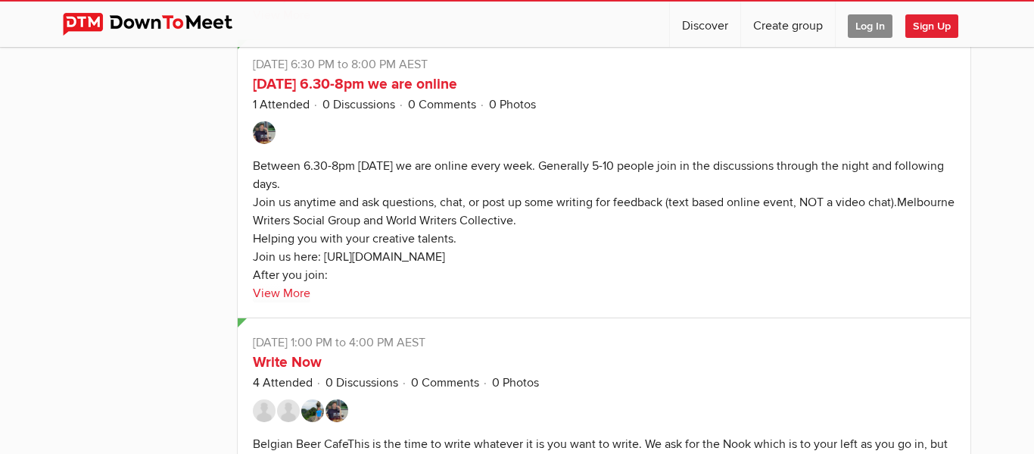
scroll to position [2840, 0]
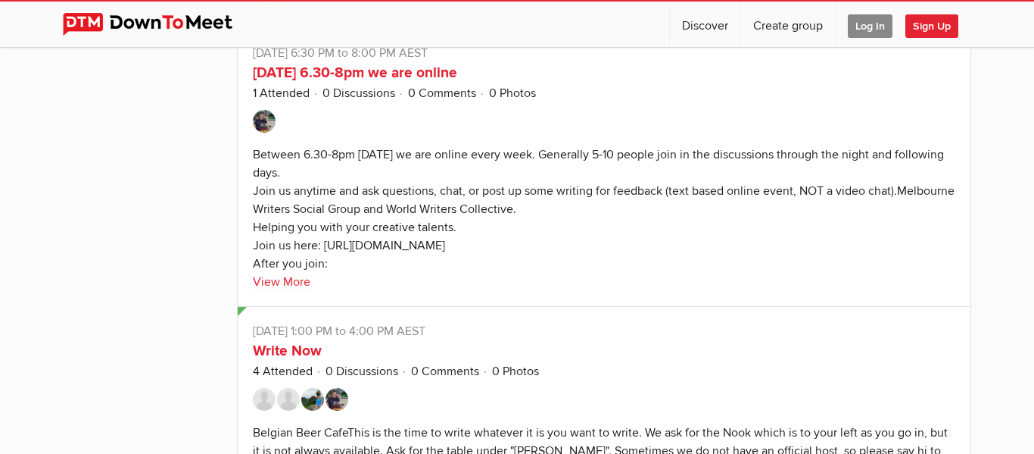
click at [469, 154] on div "Between 6.30-8pm [DATE] we are online every week. Generally 5-10 people join in…" at bounding box center [604, 209] width 702 height 124
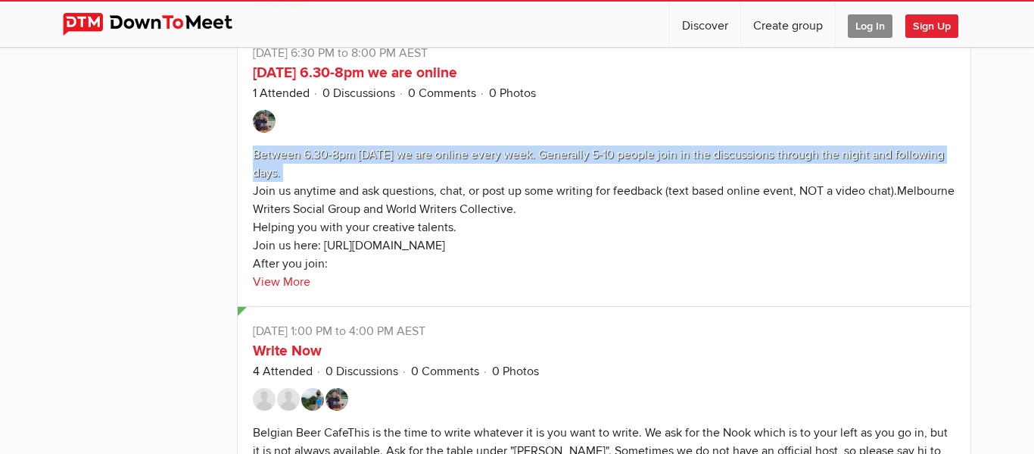
click at [469, 154] on div "Between 6.30-8pm [DATE] we are online every week. Generally 5-10 people join in…" at bounding box center [604, 209] width 702 height 124
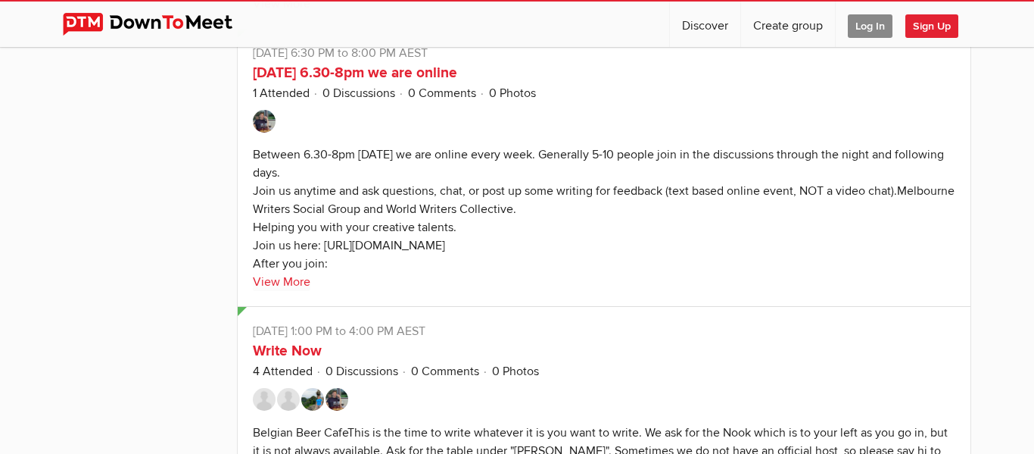
click at [469, 154] on div "Between 6.30-8pm [DATE] we are online every week. Generally 5-10 people join in…" at bounding box center [604, 209] width 702 height 124
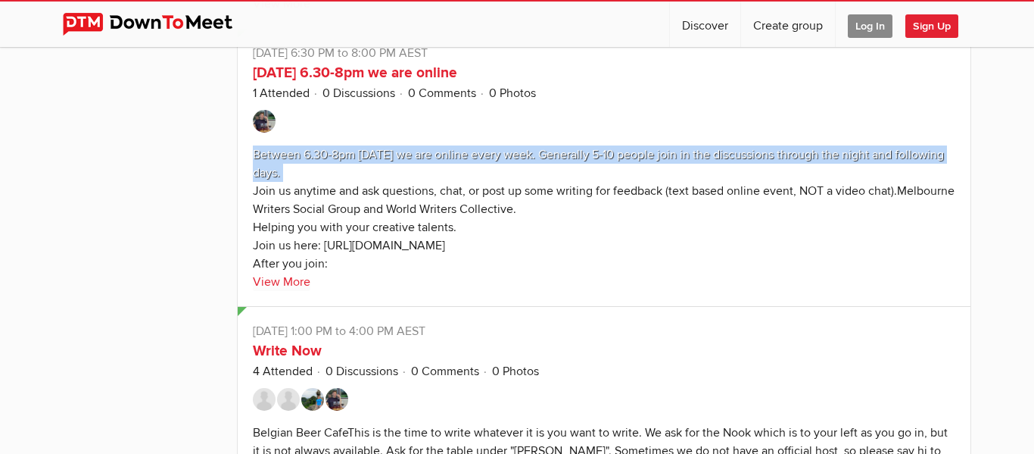
scroll to position [2856, 0]
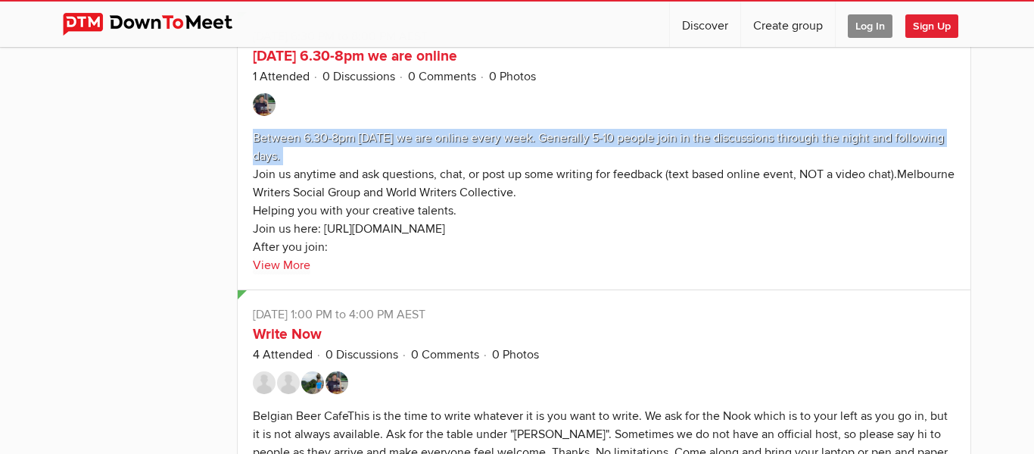
click at [469, 154] on sp-text-read-more "Between 6.30-8pm [DATE] we are online every week. Generally 5-10 people join in…" at bounding box center [604, 197] width 703 height 153
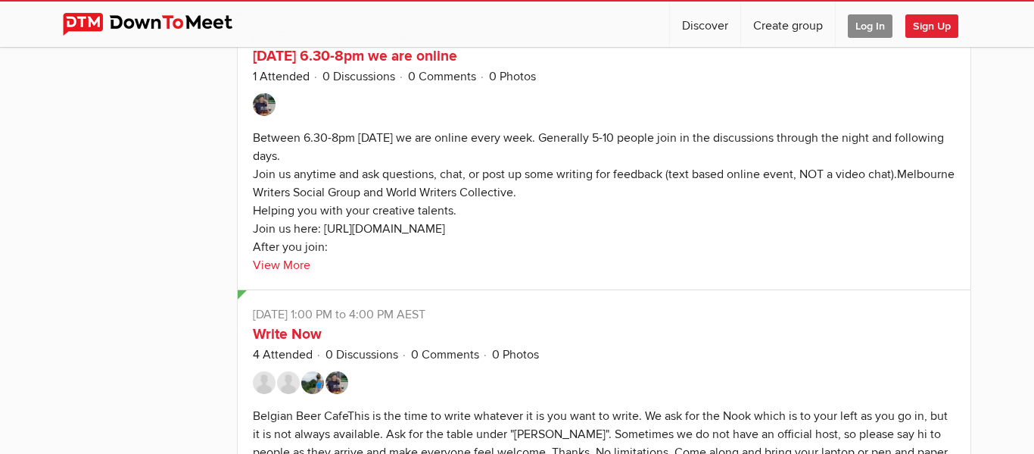
click at [469, 154] on sp-text-read-more "Between 6.30-8pm [DATE] we are online every week. Generally 5-10 people join in…" at bounding box center [604, 197] width 703 height 153
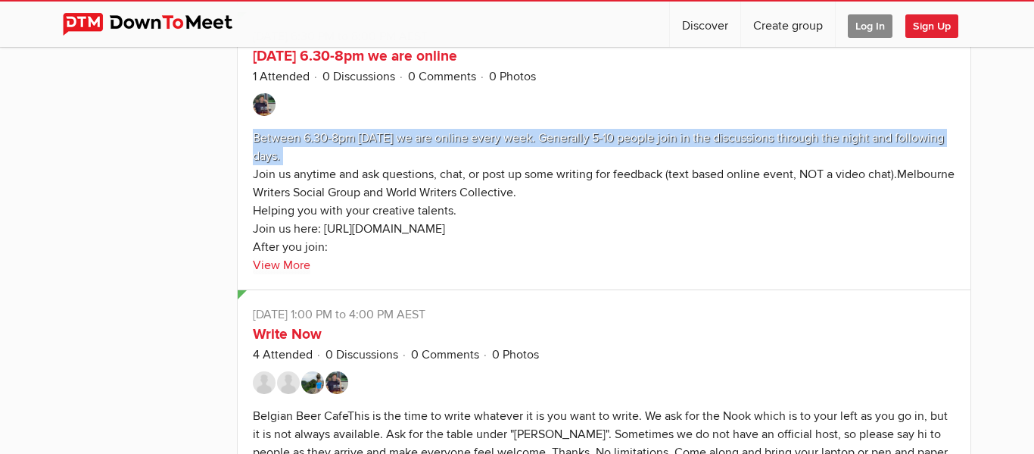
click at [469, 154] on sp-text-read-more "Between 6.30-8pm [DATE] we are online every week. Generally 5-10 people join in…" at bounding box center [604, 197] width 703 height 153
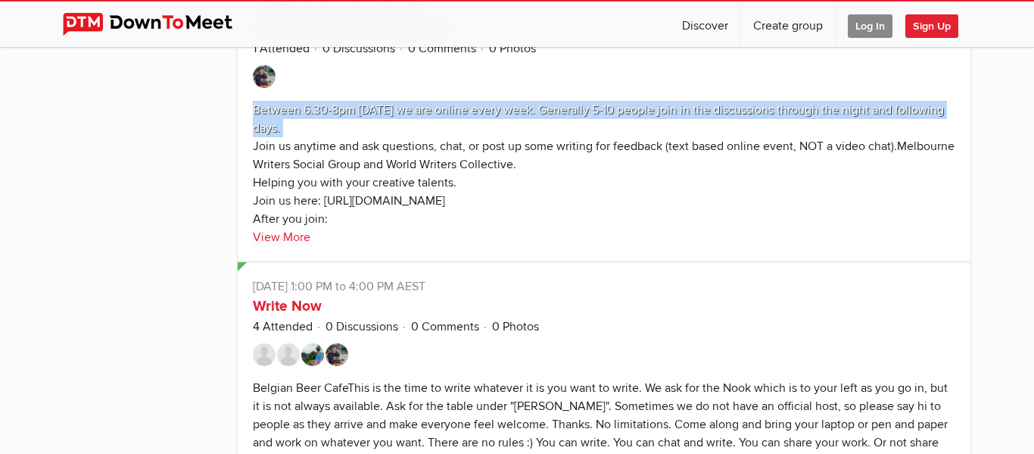
scroll to position [2885, 0]
click at [469, 154] on sp-text-read-more "Between 6.30-8pm [DATE] we are online every week. Generally 5-10 people join in…" at bounding box center [604, 168] width 703 height 153
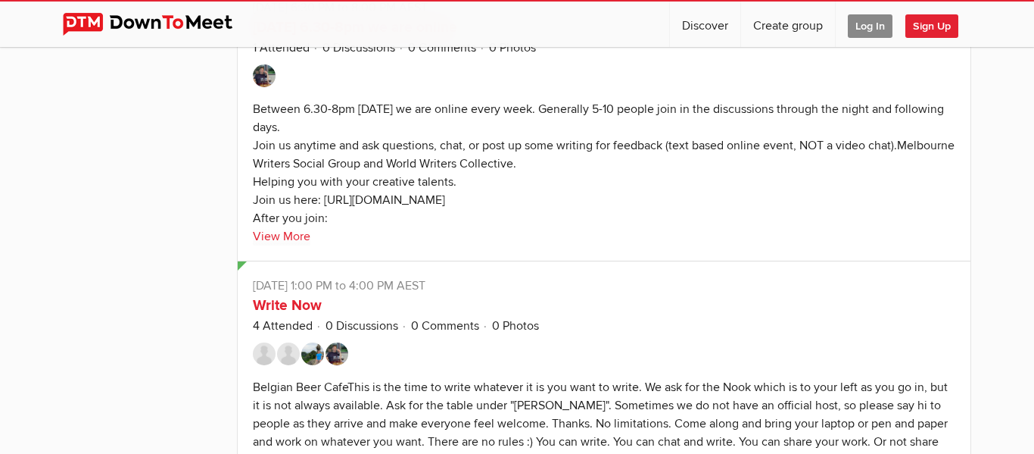
click at [469, 154] on sp-text-read-more "Between 6.30-8pm [DATE] we are online every week. Generally 5-10 people join in…" at bounding box center [604, 168] width 703 height 153
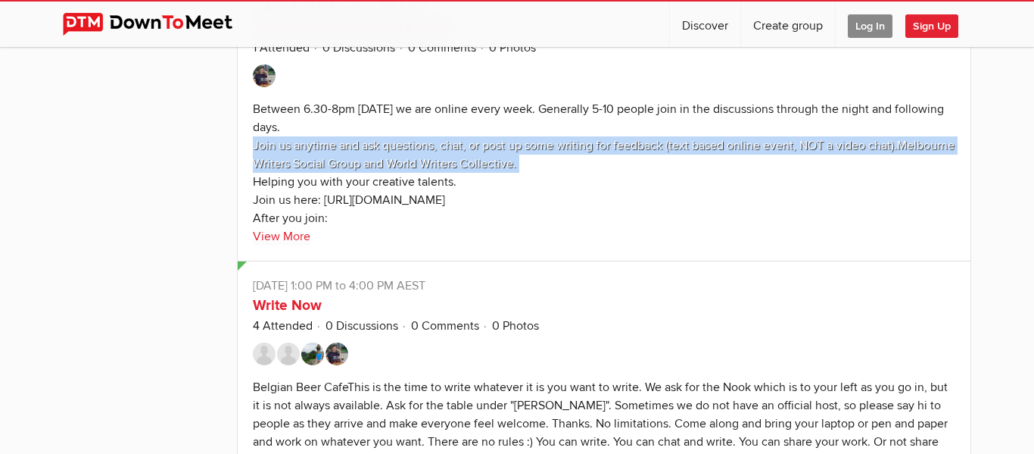
scroll to position [2899, 0]
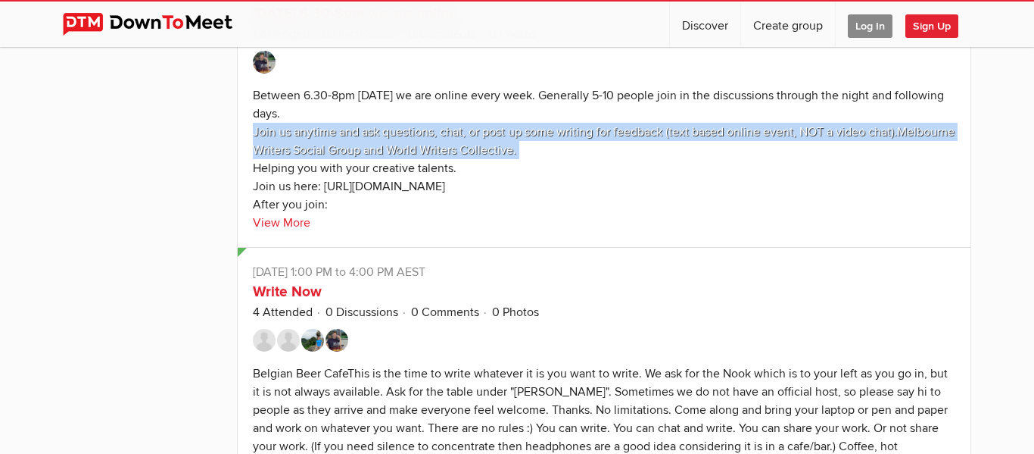
click at [469, 154] on div "Between 6.30-8pm [DATE] we are online every week. Generally 5-10 people join in…" at bounding box center [604, 150] width 702 height 124
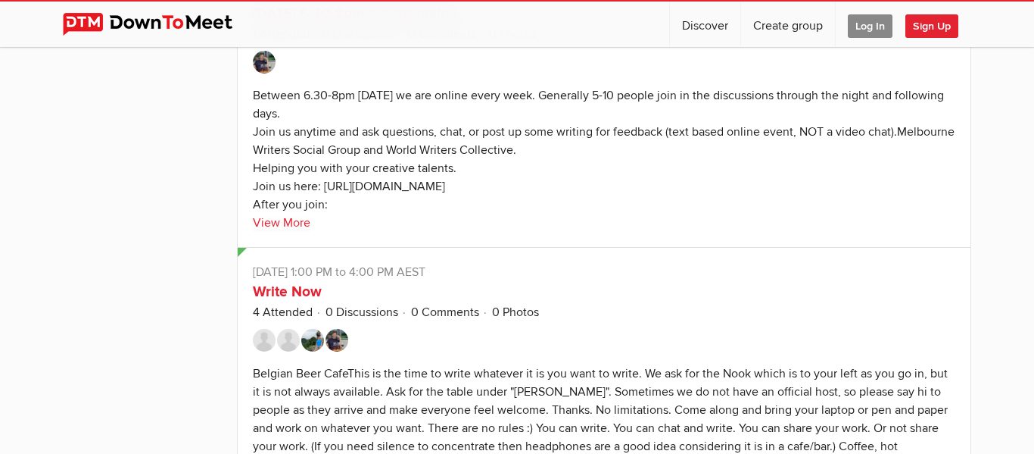
click at [469, 154] on div "Between 6.30-8pm [DATE] we are online every week. Generally 5-10 people join in…" at bounding box center [604, 150] width 702 height 124
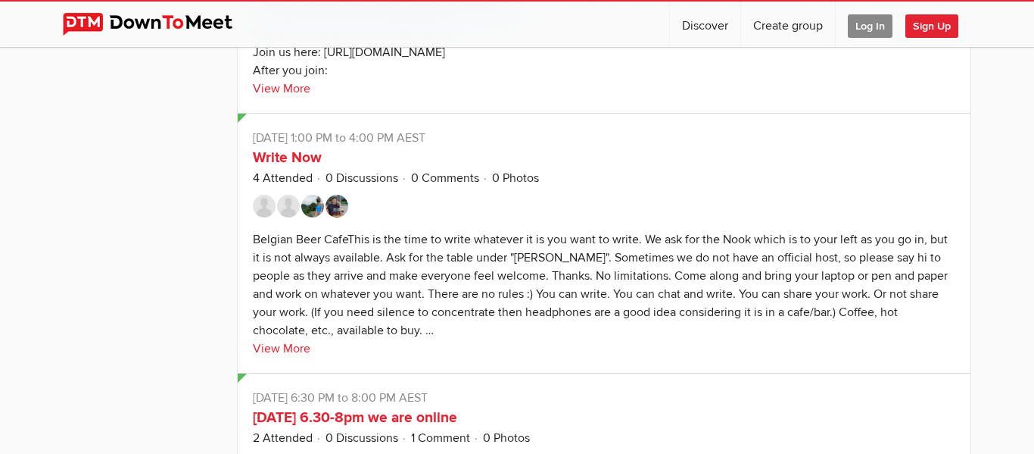
scroll to position [3105, 0]
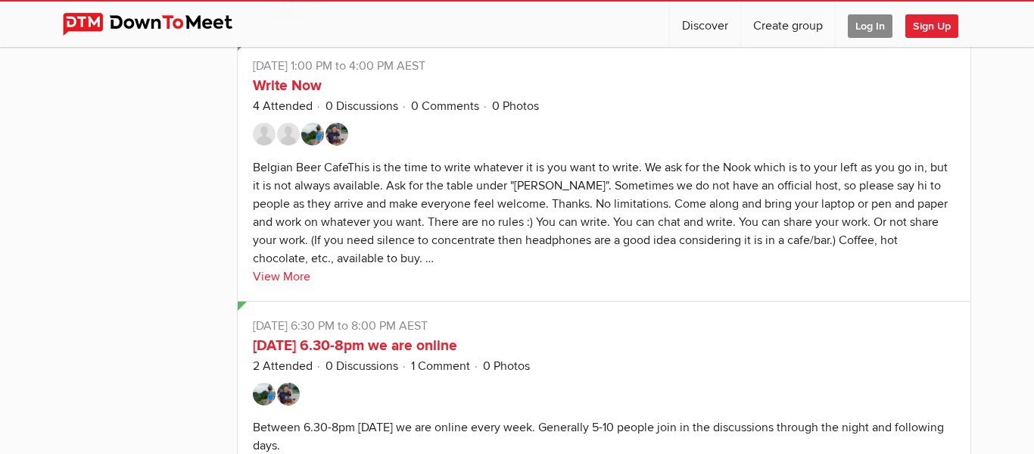
click at [404, 166] on div "Belgian Beer CafeThis is the time to write whatever it is you want to write. We…" at bounding box center [600, 213] width 695 height 106
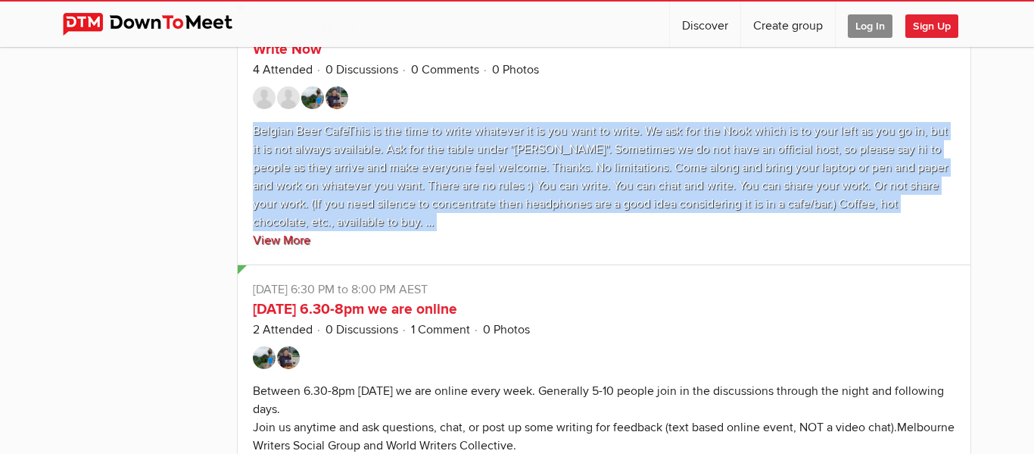
scroll to position [3142, 0]
click at [510, 166] on div "Belgian Beer CafeThis is the time to write whatever it is you want to write. We…" at bounding box center [600, 176] width 695 height 106
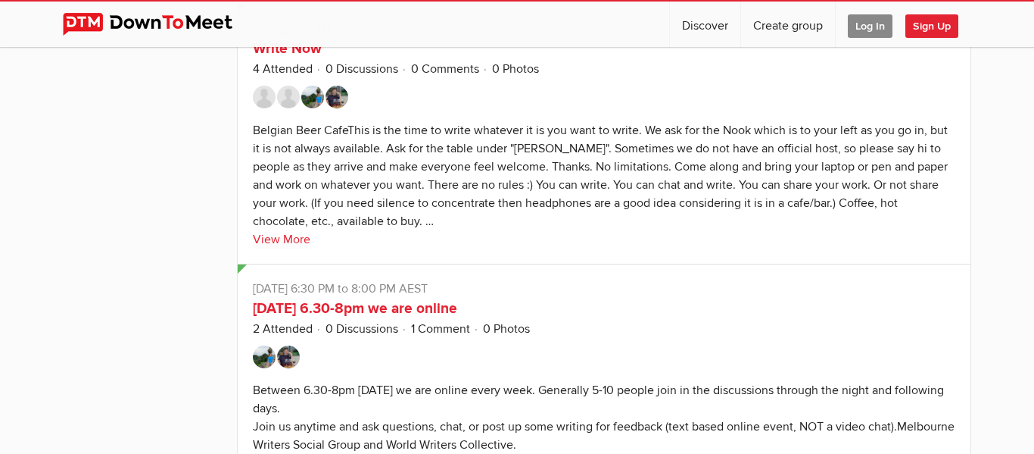
click at [510, 166] on div "Belgian Beer CafeThis is the time to write whatever it is you want to write. We…" at bounding box center [600, 176] width 695 height 106
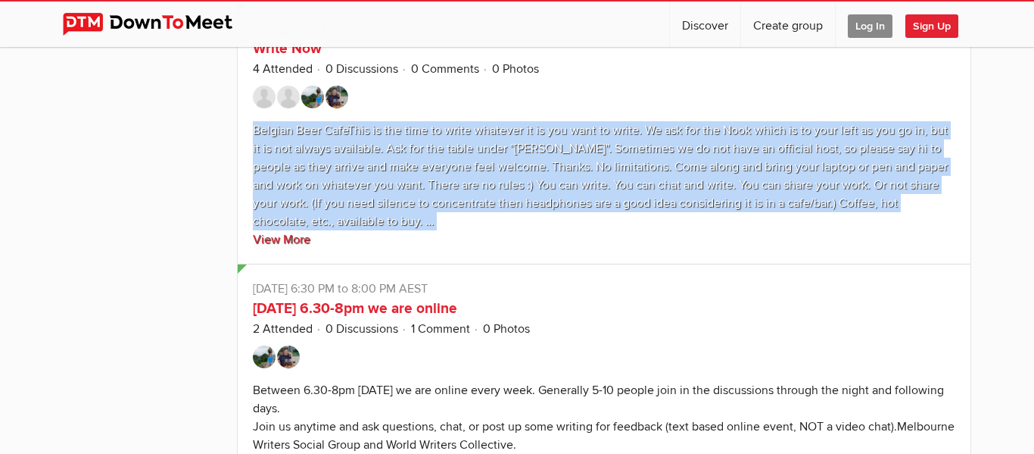
click at [379, 150] on div "Belgian Beer CafeThis is the time to write whatever it is you want to write. We…" at bounding box center [600, 176] width 695 height 106
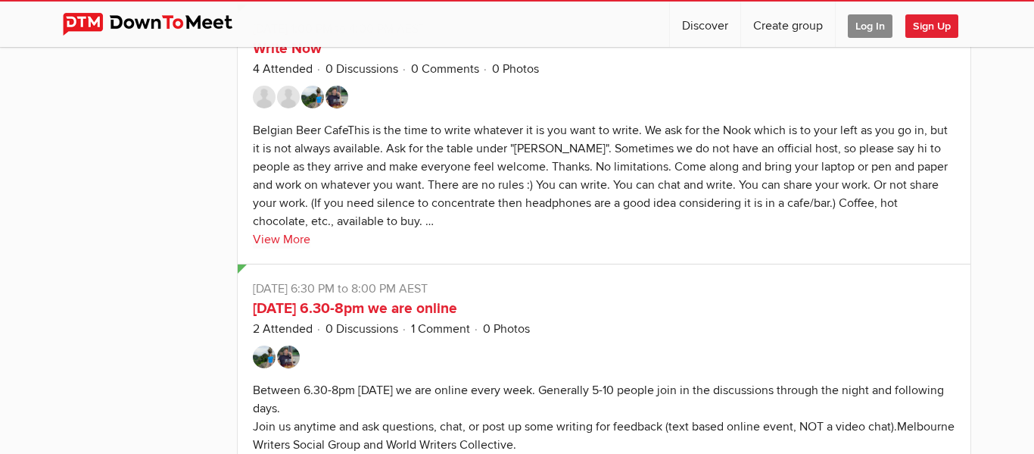
click at [379, 150] on div "Belgian Beer CafeThis is the time to write whatever it is you want to write. We…" at bounding box center [600, 176] width 695 height 106
click at [304, 154] on div "Belgian Beer CafeThis is the time to write whatever it is you want to write. We…" at bounding box center [600, 176] width 695 height 106
click at [466, 146] on div "Belgian Beer CafeThis is the time to write whatever it is you want to write. We…" at bounding box center [600, 176] width 695 height 106
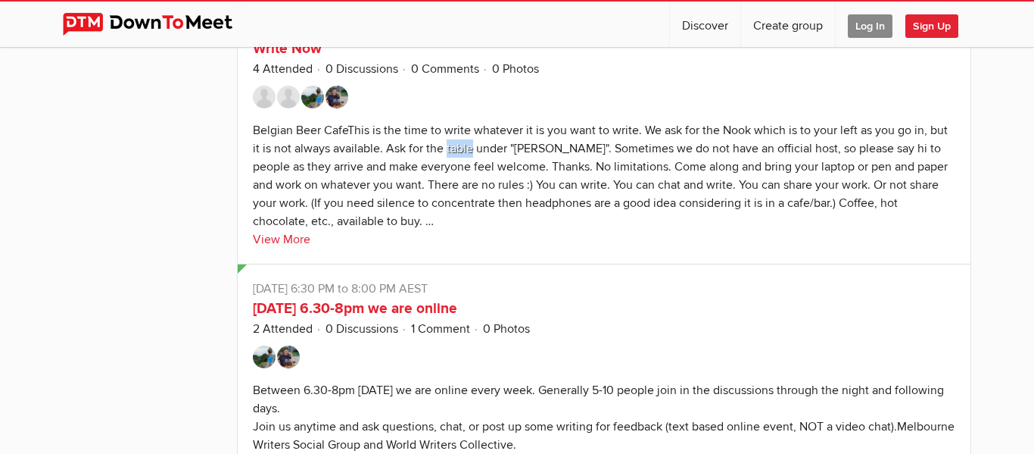
click at [466, 146] on div "Belgian Beer CafeThis is the time to write whatever it is you want to write. We…" at bounding box center [600, 176] width 695 height 106
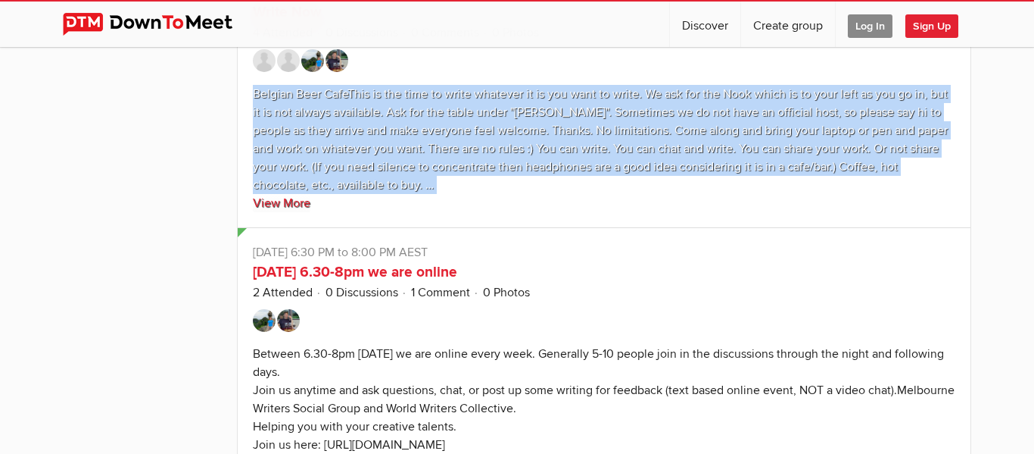
scroll to position [3179, 0]
click at [466, 146] on div "Belgian Beer CafeThis is the time to write whatever it is you want to write. We…" at bounding box center [600, 139] width 695 height 106
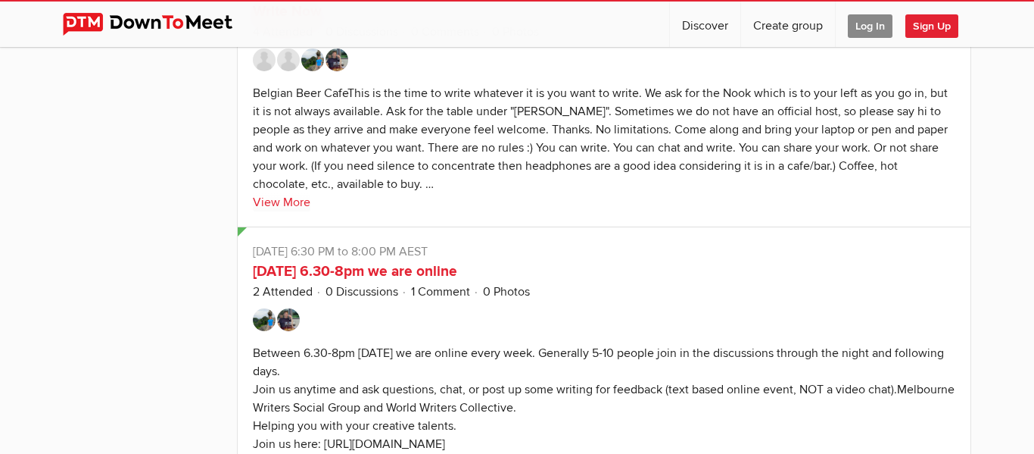
click at [466, 146] on div "Belgian Beer CafeThis is the time to write whatever it is you want to write. We…" at bounding box center [600, 139] width 695 height 106
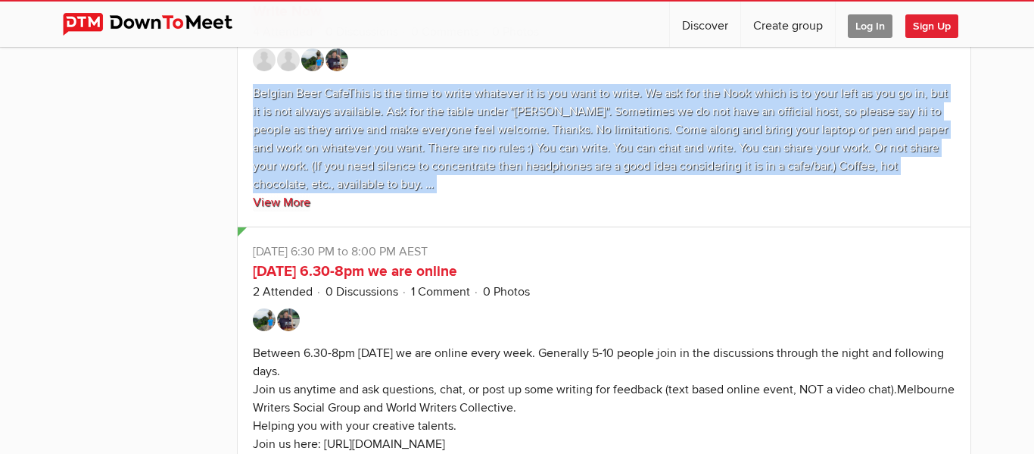
click at [318, 131] on div "Belgian Beer CafeThis is the time to write whatever it is you want to write. We…" at bounding box center [600, 139] width 695 height 106
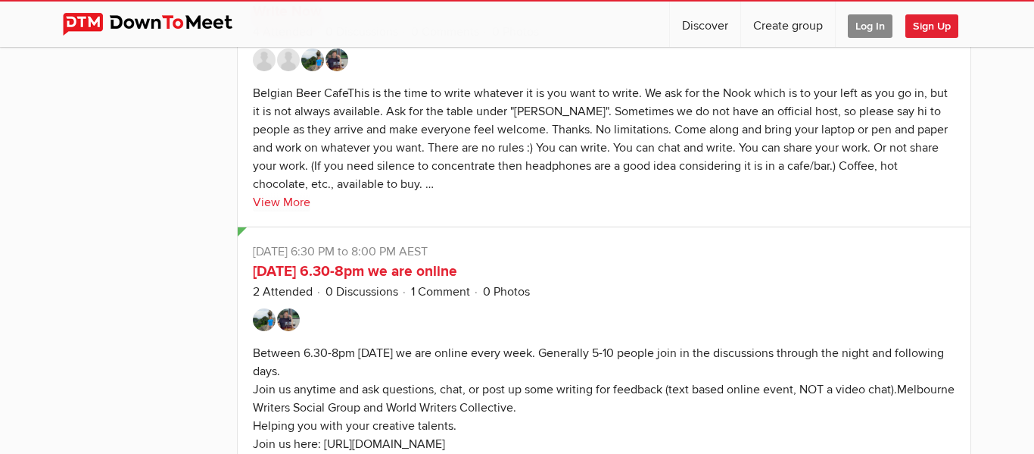
click at [318, 131] on div "Belgian Beer CafeThis is the time to write whatever it is you want to write. We…" at bounding box center [600, 139] width 695 height 106
click at [519, 132] on div "Belgian Beer CafeThis is the time to write whatever it is you want to write. We…" at bounding box center [600, 139] width 695 height 106
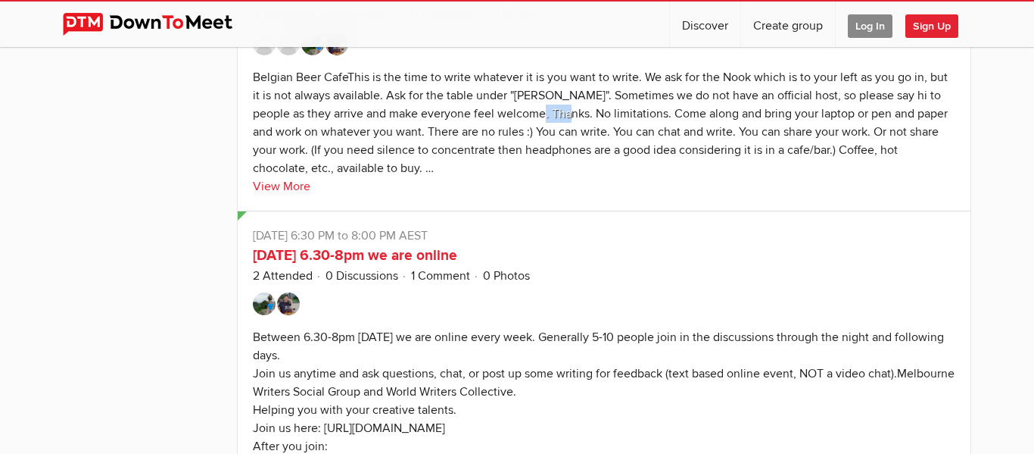
scroll to position [3196, 0]
click at [519, 132] on div "Belgian Beer CafeThis is the time to write whatever it is you want to write. We…" at bounding box center [600, 122] width 695 height 106
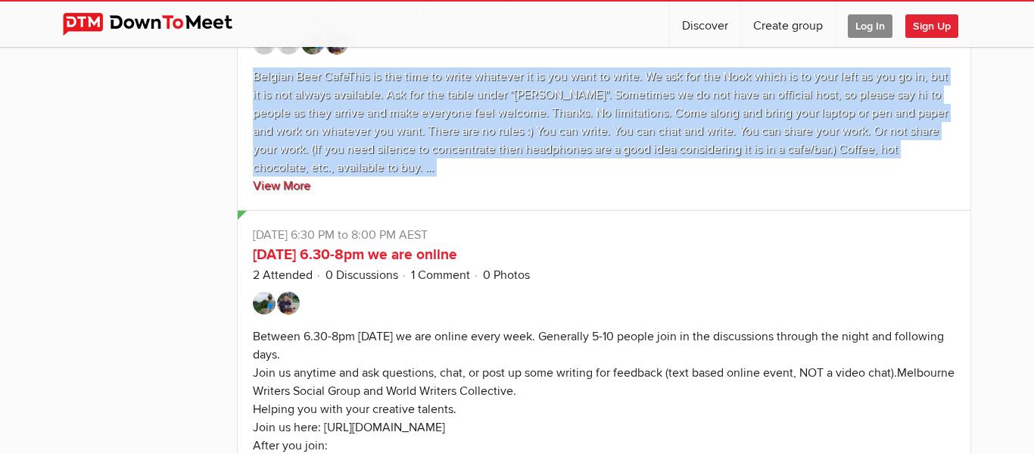
click at [382, 126] on div "Belgian Beer CafeThis is the time to write whatever it is you want to write. We…" at bounding box center [600, 122] width 695 height 106
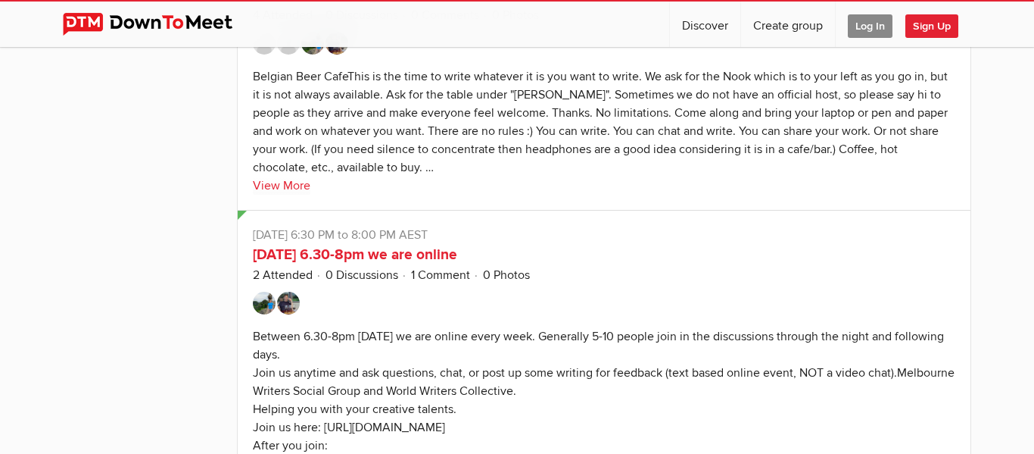
click at [382, 126] on div "Belgian Beer CafeThis is the time to write whatever it is you want to write. We…" at bounding box center [600, 122] width 695 height 106
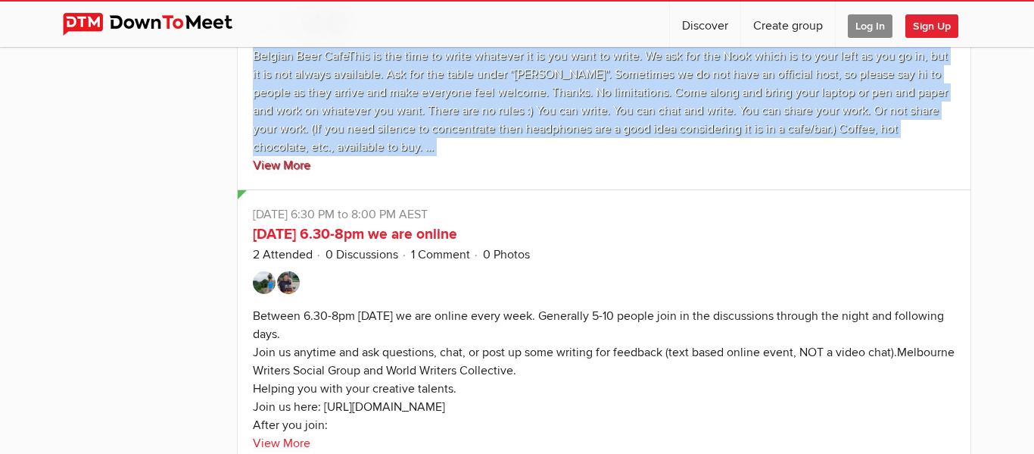
scroll to position [3218, 0]
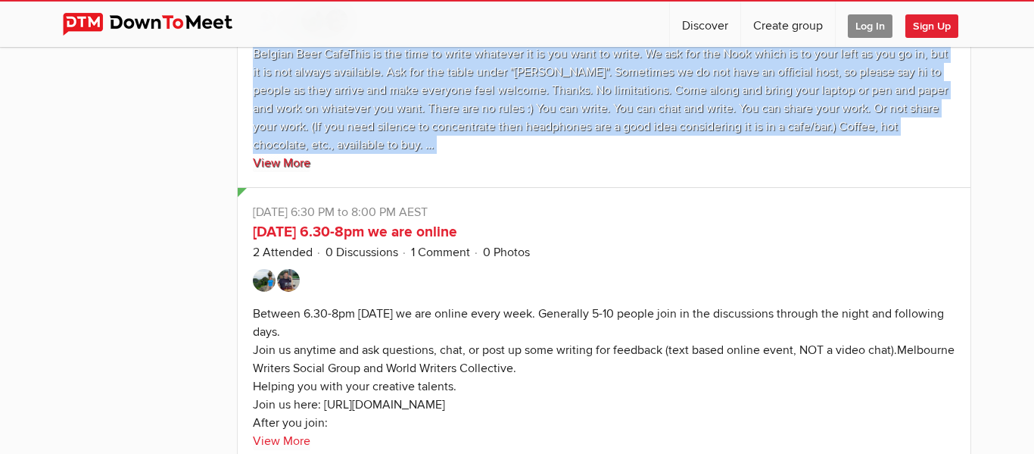
click at [382, 126] on div "Belgian Beer CafeThis is the time to write whatever it is you want to write. We…" at bounding box center [600, 99] width 695 height 106
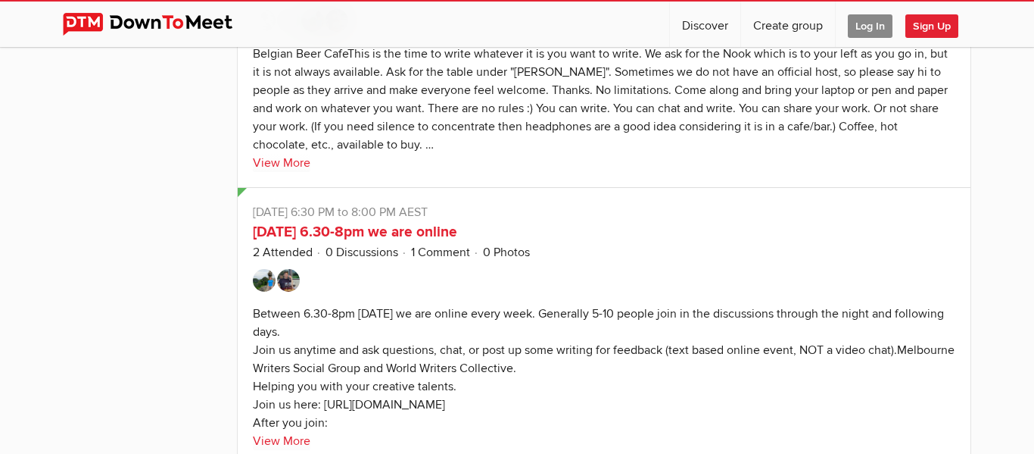
click at [382, 126] on div "Belgian Beer CafeThis is the time to write whatever it is you want to write. We…" at bounding box center [600, 99] width 695 height 106
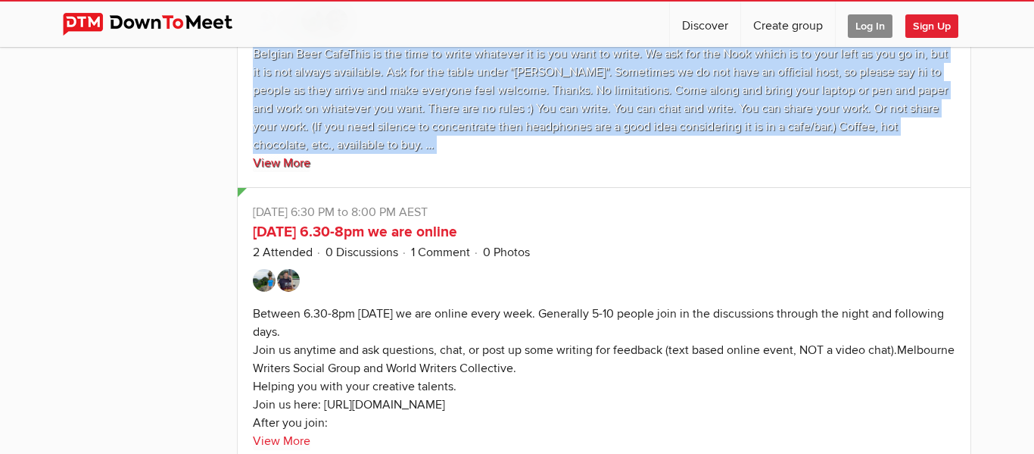
click at [382, 126] on div "Belgian Beer CafeThis is the time to write whatever it is you want to write. We…" at bounding box center [600, 99] width 695 height 106
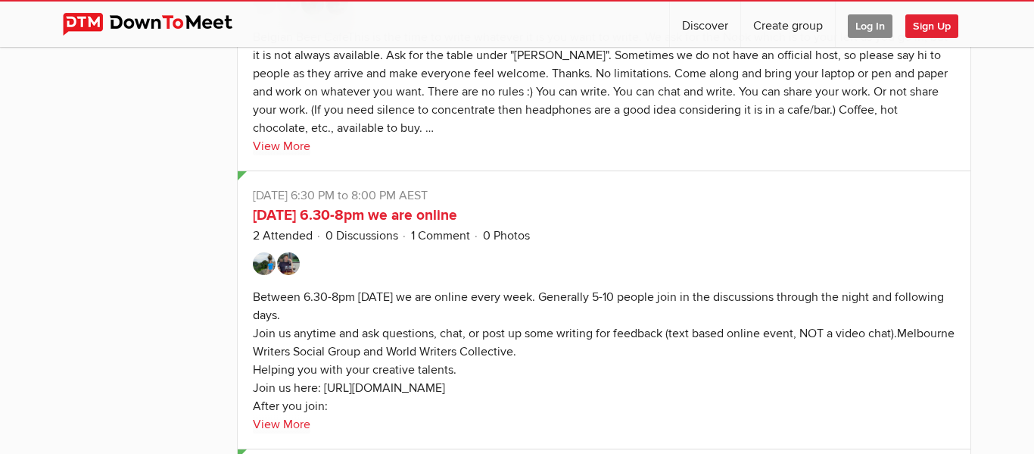
scroll to position [3236, 0]
click at [382, 126] on sp-text-read-more "Belgian Beer CafeThis is the time to write whatever it is you want to write. We…" at bounding box center [604, 87] width 703 height 135
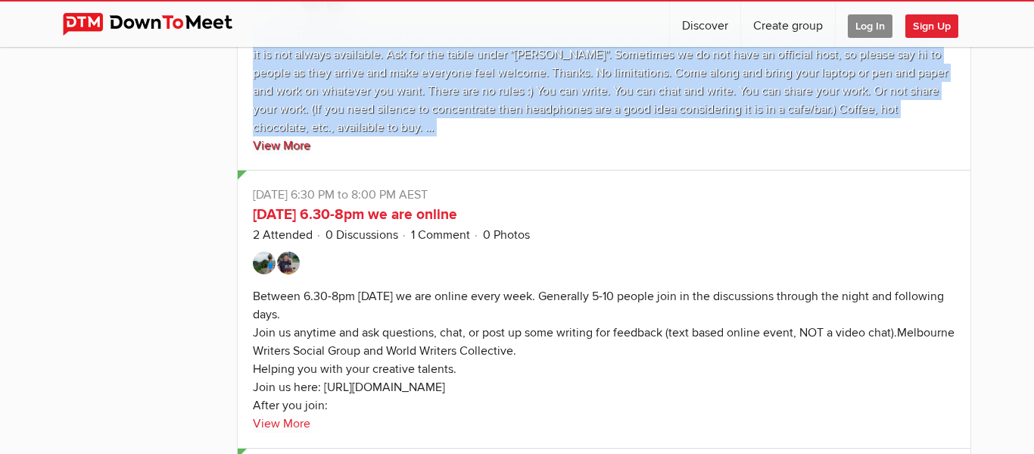
click at [382, 126] on sp-text-read-more "Belgian Beer CafeThis is the time to write whatever it is you want to write. We…" at bounding box center [604, 87] width 703 height 135
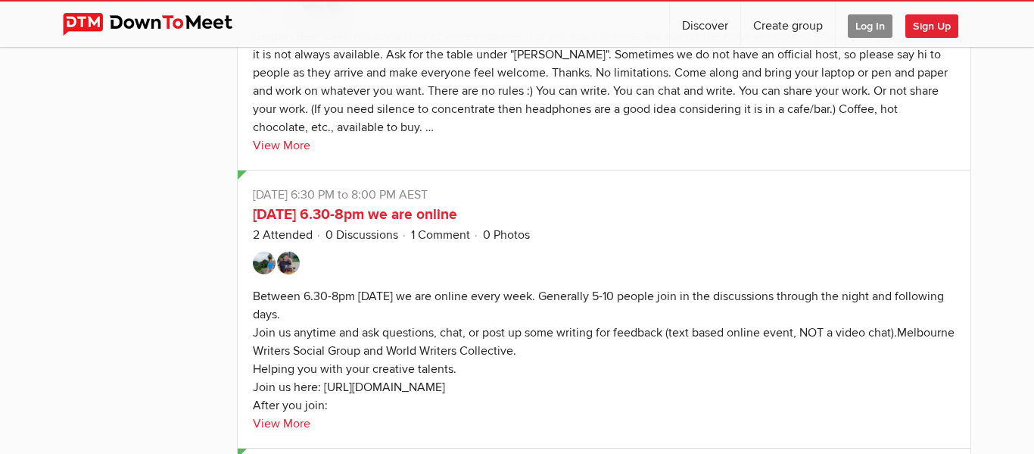
click at [640, 118] on sp-text-read-more "Belgian Beer CafeThis is the time to write whatever it is you want to write. We…" at bounding box center [604, 87] width 703 height 135
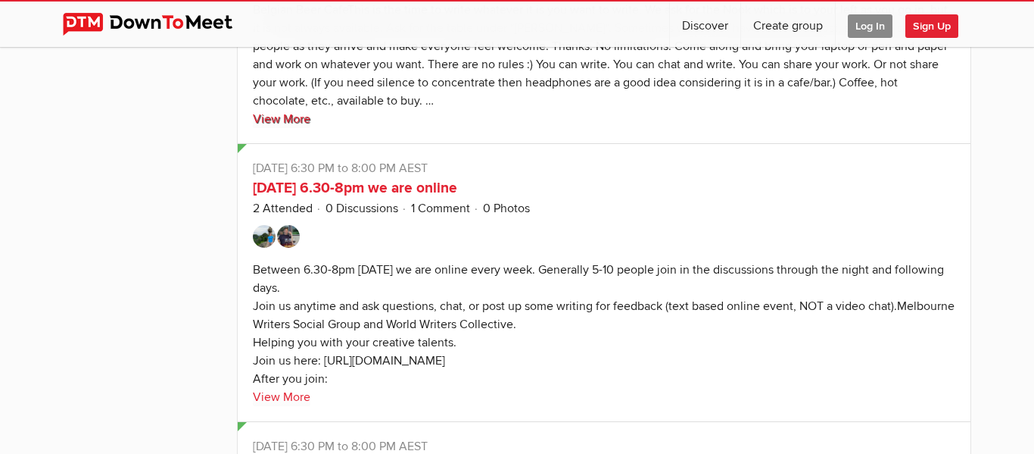
scroll to position [3267, 0]
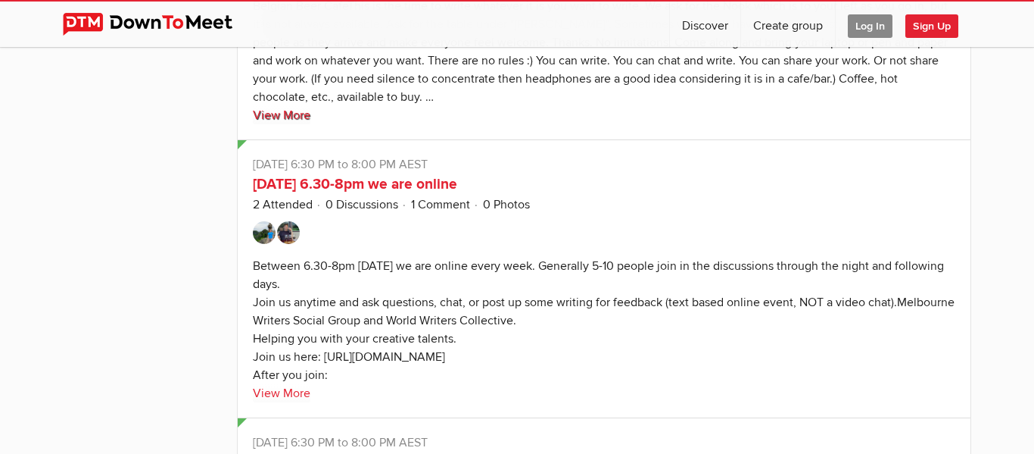
click at [640, 118] on sp-text-read-more "Belgian Beer CafeThis is the time to write whatever it is you want to write. We…" at bounding box center [604, 56] width 703 height 135
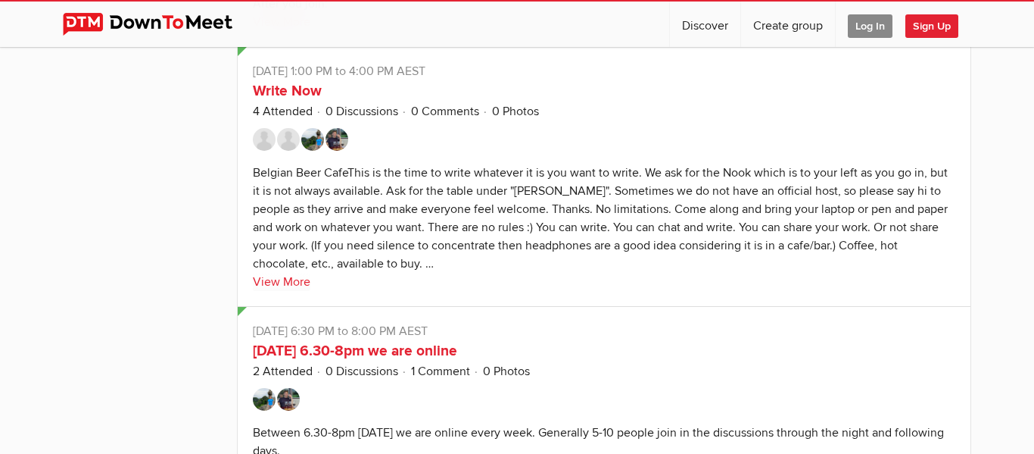
scroll to position [3096, 0]
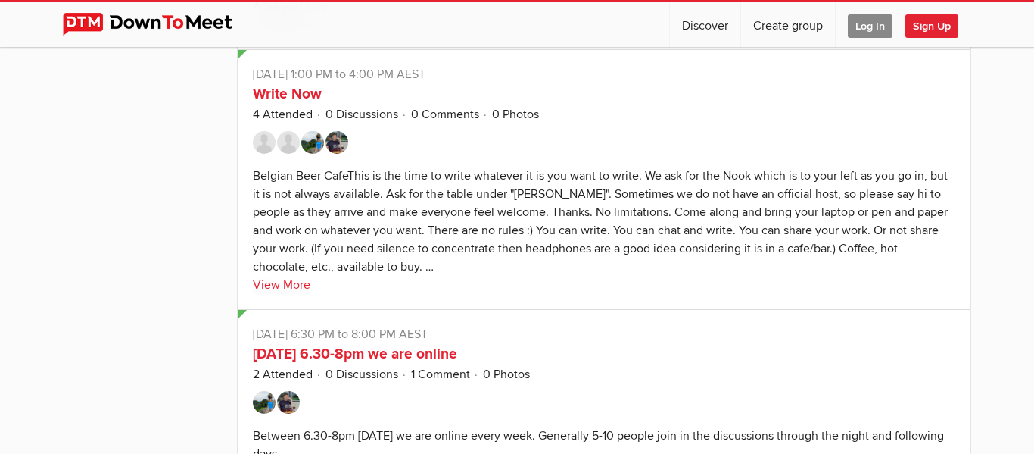
click at [370, 264] on div "Belgian Beer CafeThis is the time to write whatever it is you want to write. We…" at bounding box center [600, 221] width 695 height 106
click at [276, 284] on link "View More" at bounding box center [282, 285] width 58 height 18
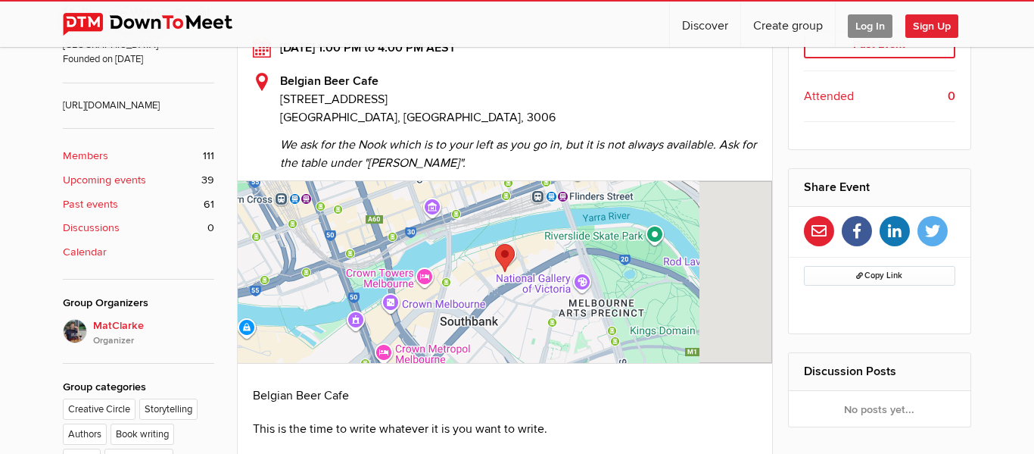
scroll to position [455, 0]
